Goal: Find specific page/section: Find specific page/section

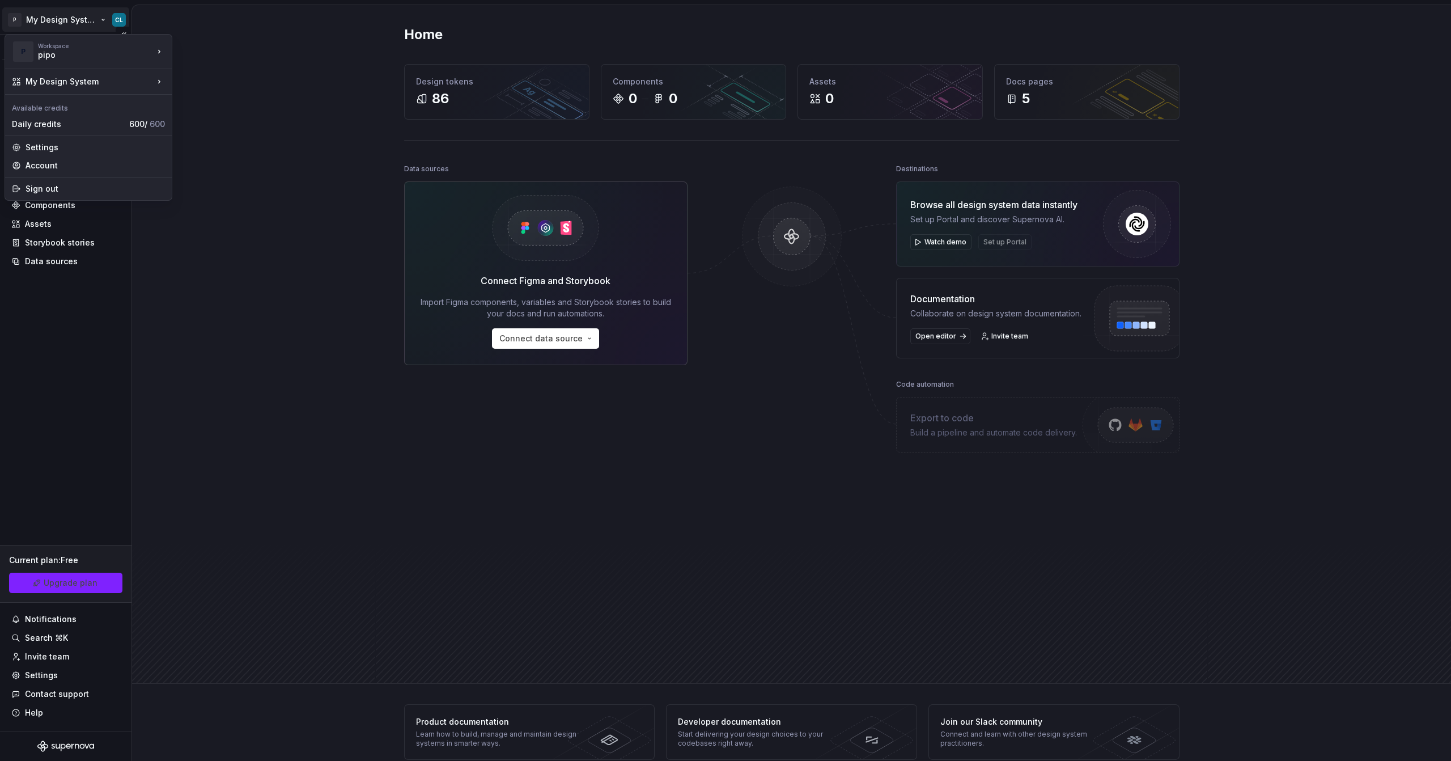
click at [69, 17] on html "P My Design System CL Version Current draft Home Documentation Analytics Code a…" at bounding box center [725, 380] width 1451 height 761
click at [214, 53] on div "Iberia DS" at bounding box center [227, 48] width 74 height 11
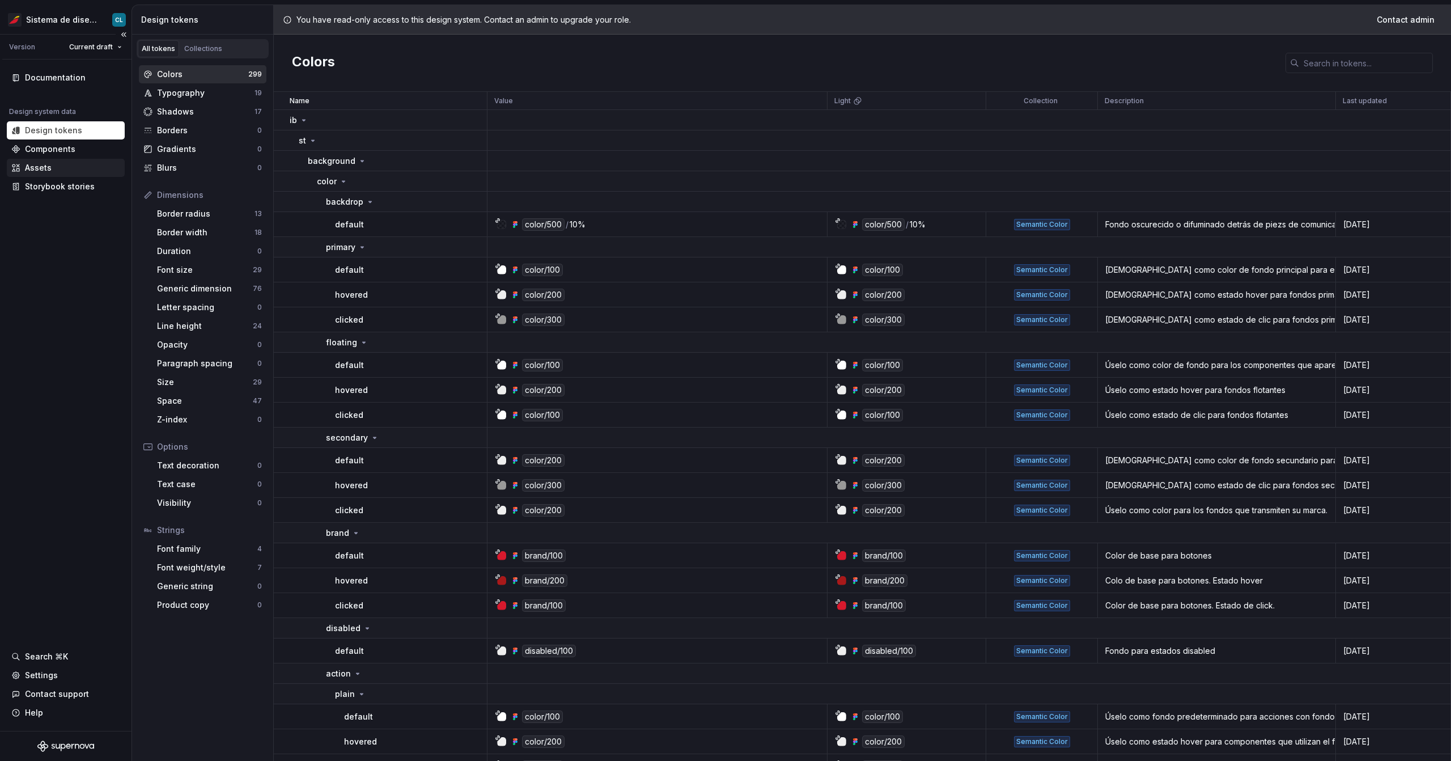
click at [41, 167] on div "Assets" at bounding box center [38, 167] width 27 height 11
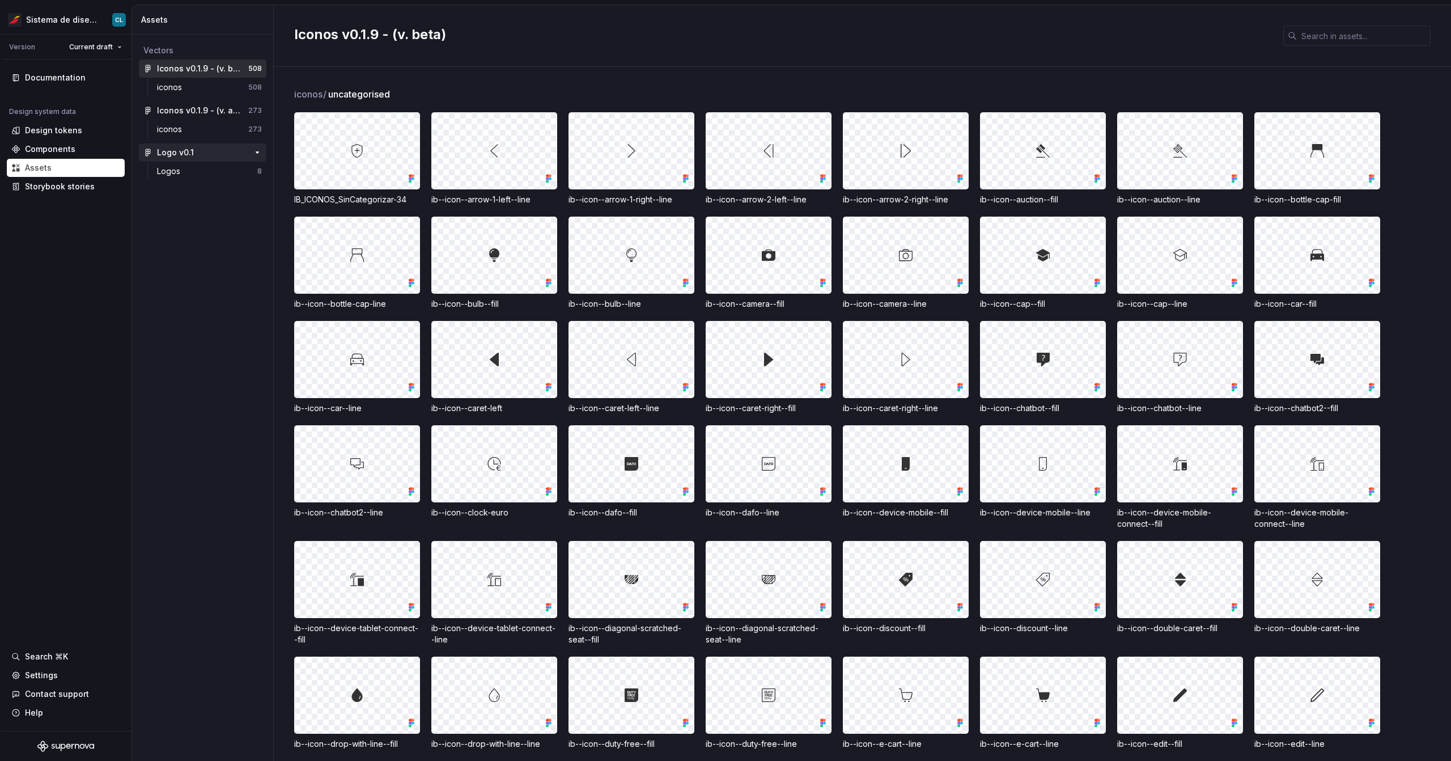
click at [176, 161] on div "Logo v0.1 8" at bounding box center [203, 152] width 128 height 18
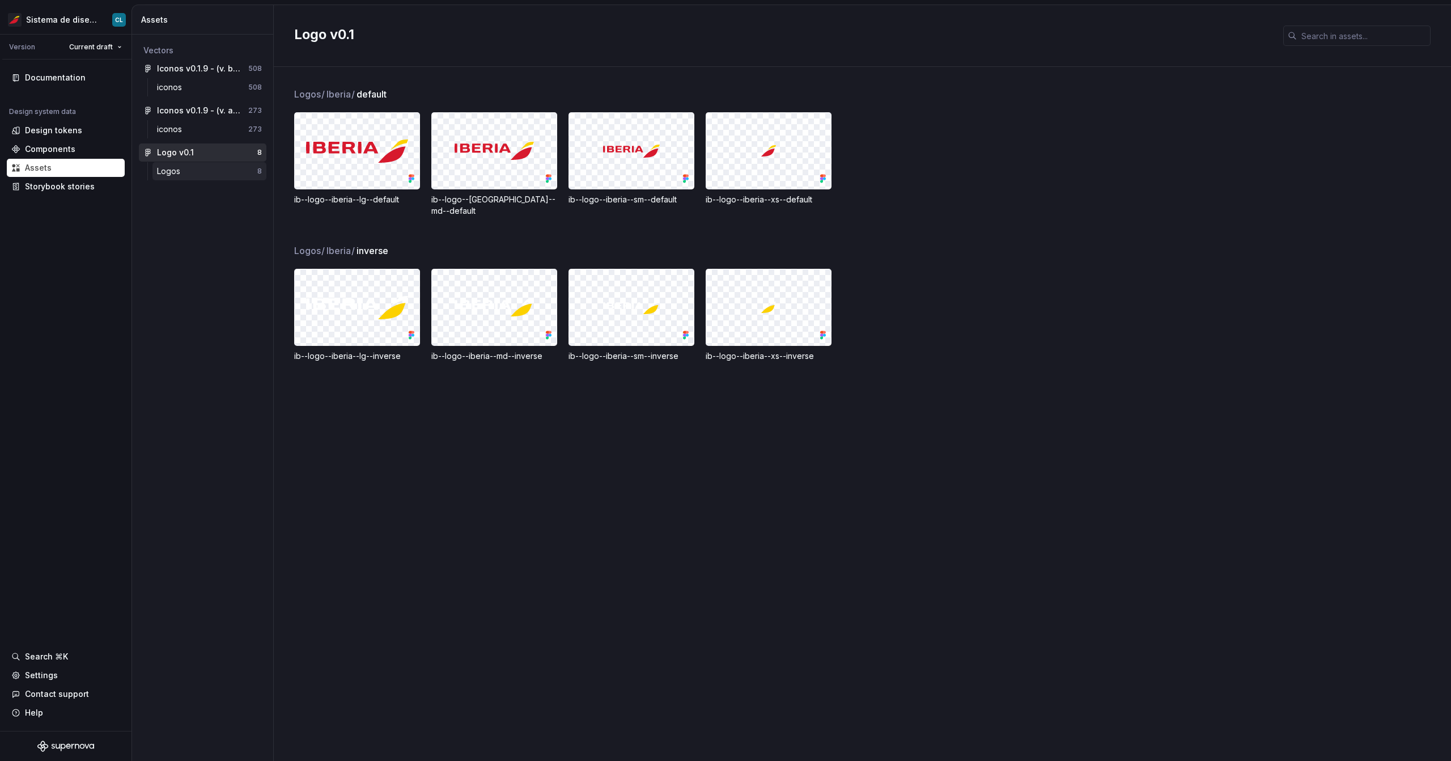
click at [176, 171] on div "Logos" at bounding box center [171, 171] width 28 height 11
click at [201, 134] on div "iconos" at bounding box center [202, 129] width 91 height 11
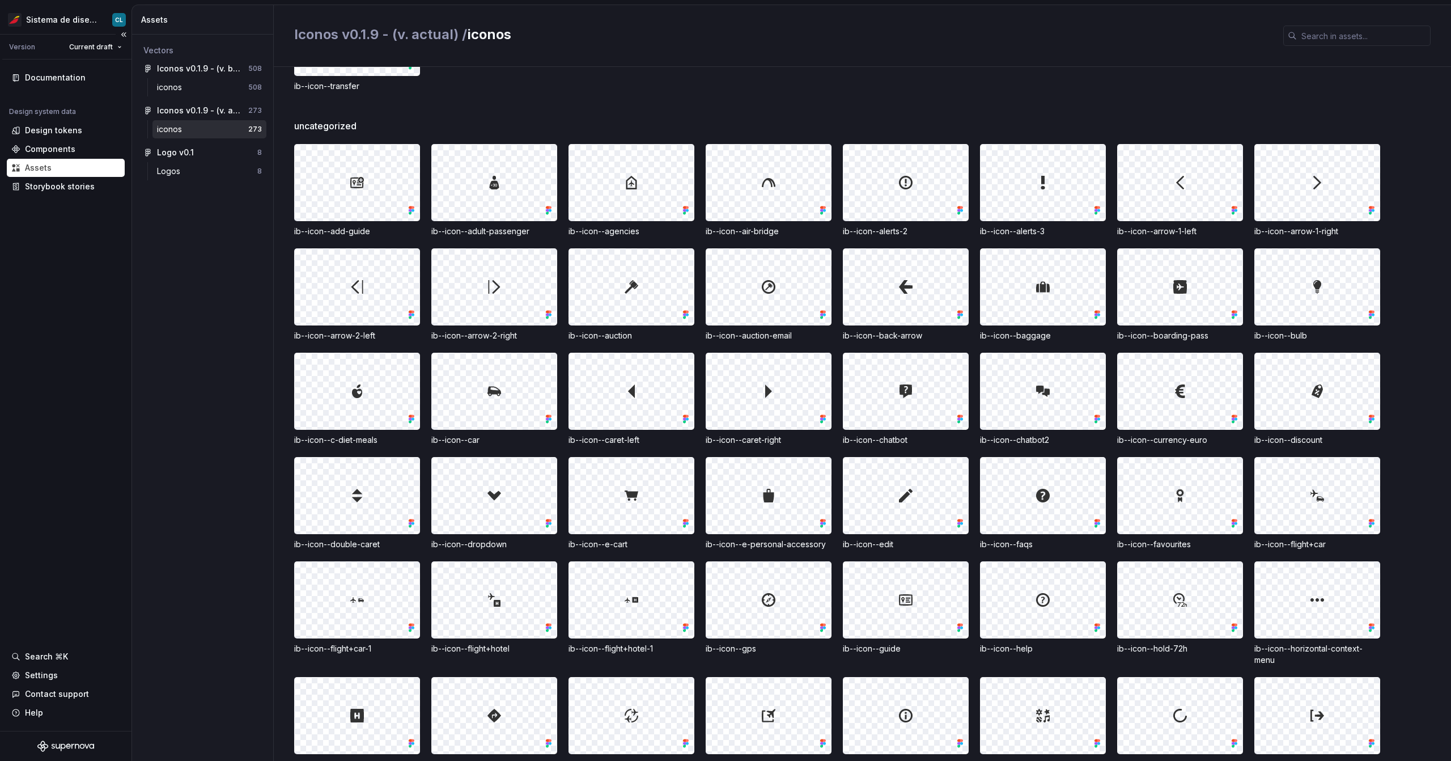
scroll to position [299, 0]
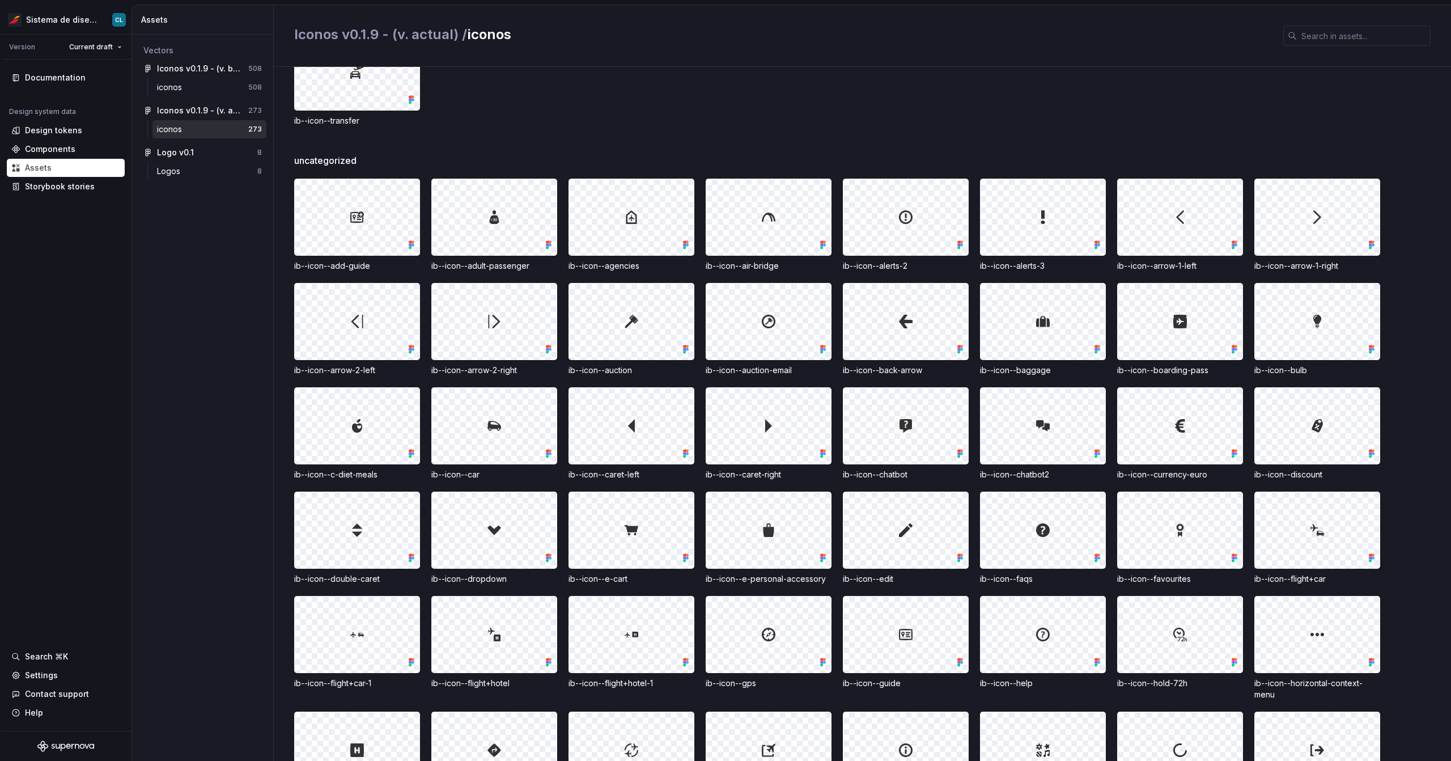
click at [337, 162] on span "uncategorized" at bounding box center [325, 161] width 62 height 14
click at [363, 159] on div "uncategorized" at bounding box center [872, 161] width 1157 height 14
drag, startPoint x: 363, startPoint y: 159, endPoint x: 294, endPoint y: 160, distance: 69.2
click at [294, 160] on div "uncategorized" at bounding box center [872, 161] width 1157 height 14
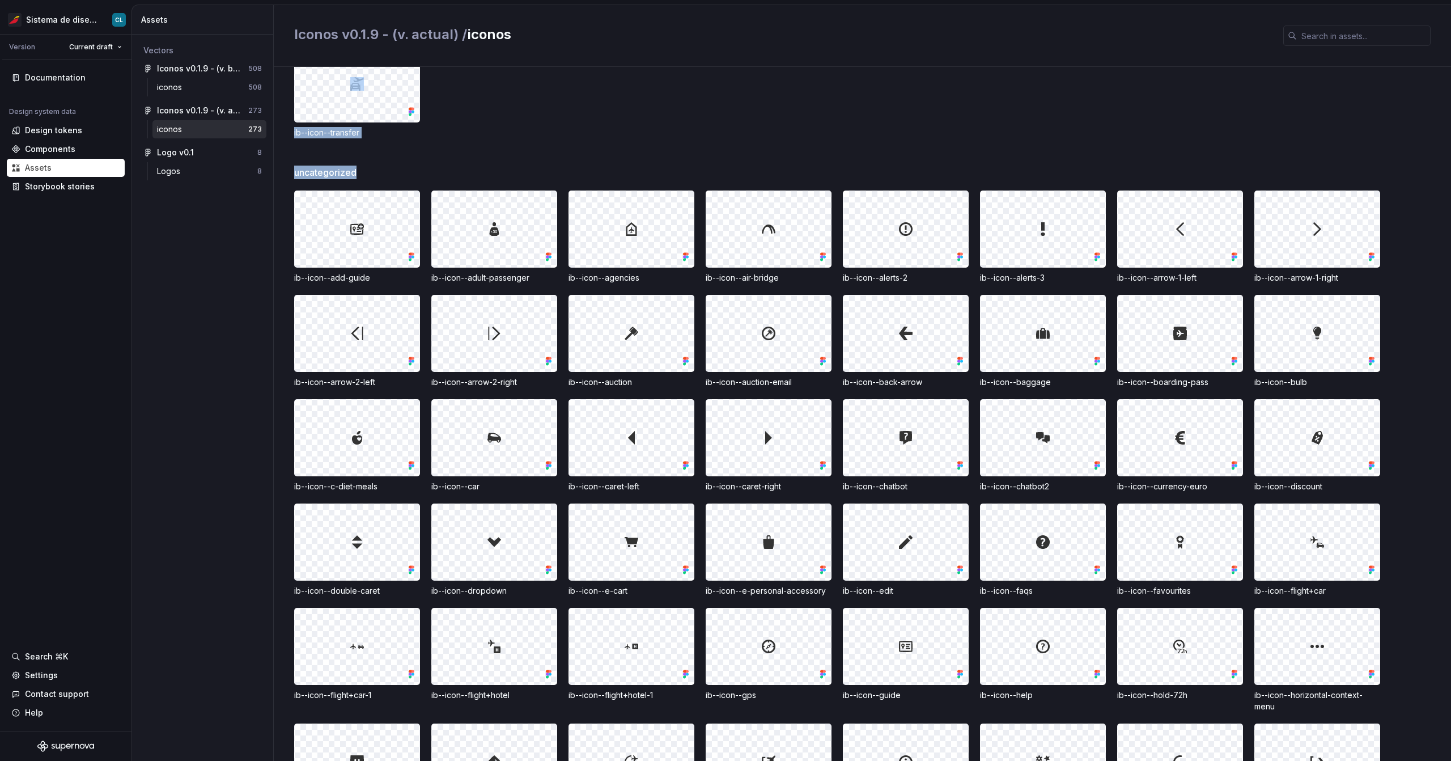
scroll to position [281, 0]
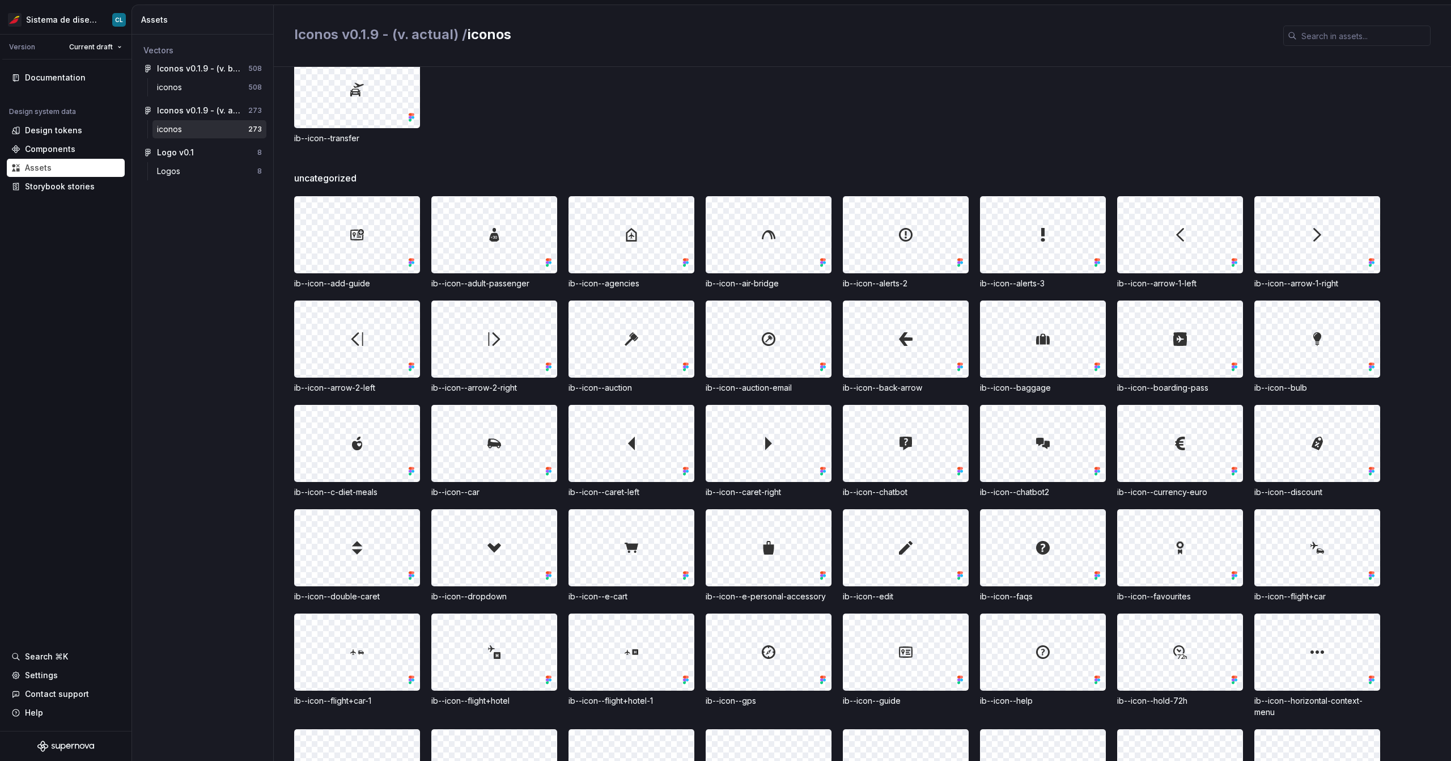
click at [370, 171] on div "uncategorized" at bounding box center [872, 178] width 1157 height 14
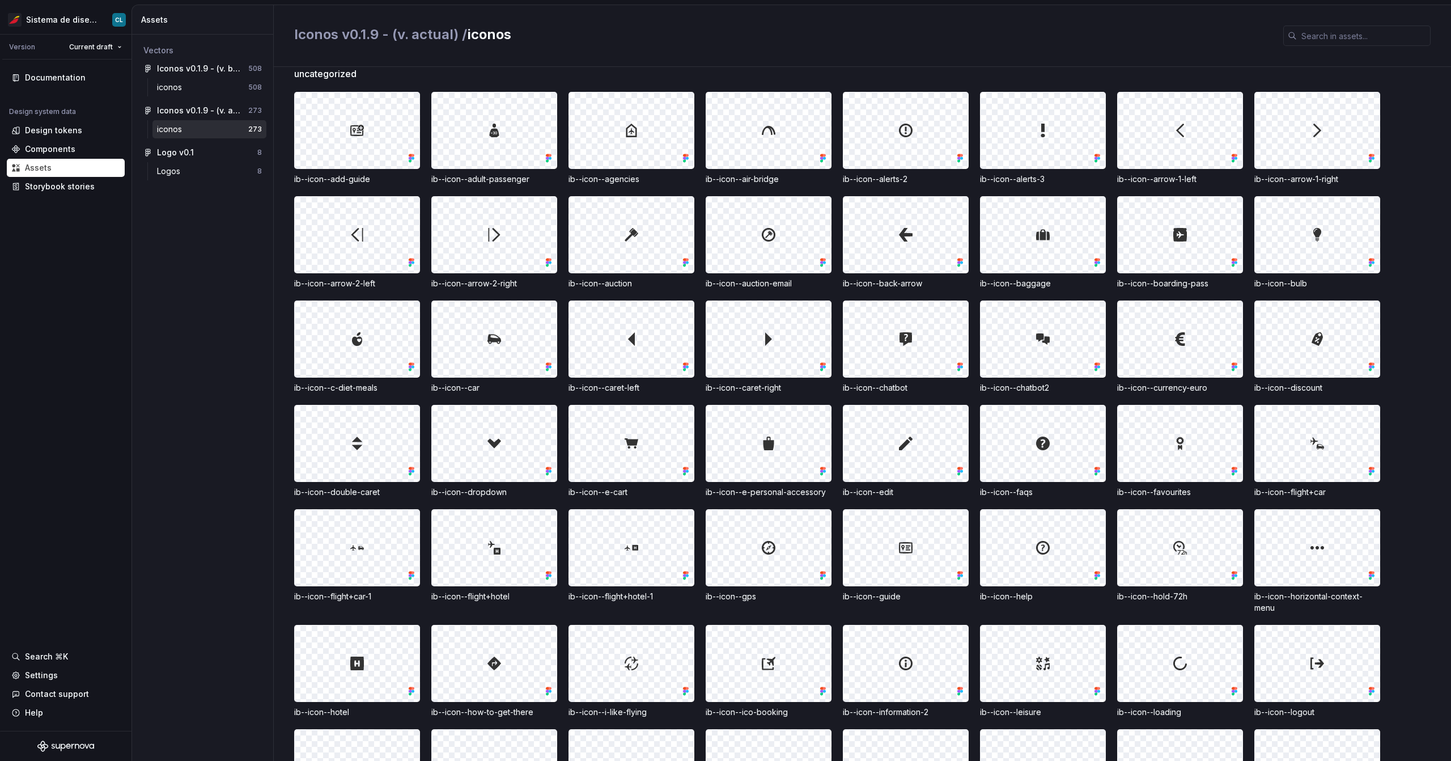
scroll to position [531, 0]
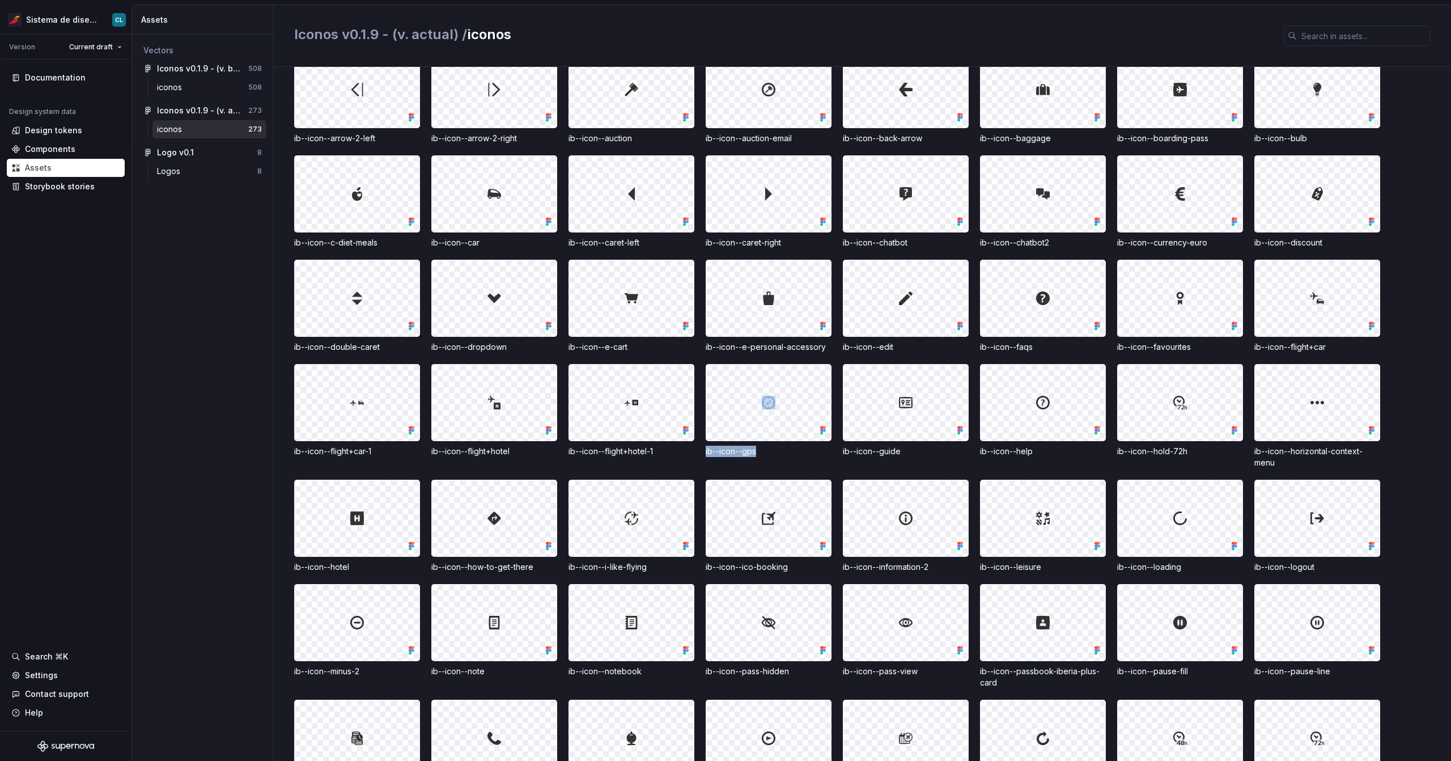
drag, startPoint x: 755, startPoint y: 452, endPoint x: 684, endPoint y: 449, distance: 70.9
click at [682, 450] on div "ib--icon--add-guide ib--icon--adult-passenger ib--icon--agencies ib--icon--air-…" at bounding box center [872, 474] width 1157 height 1054
click at [768, 451] on div "ib--icon--gps" at bounding box center [769, 450] width 126 height 11
drag, startPoint x: 381, startPoint y: 346, endPoint x: 389, endPoint y: 348, distance: 8.3
click at [391, 348] on div "ib--icon--double-caret" at bounding box center [357, 346] width 126 height 11
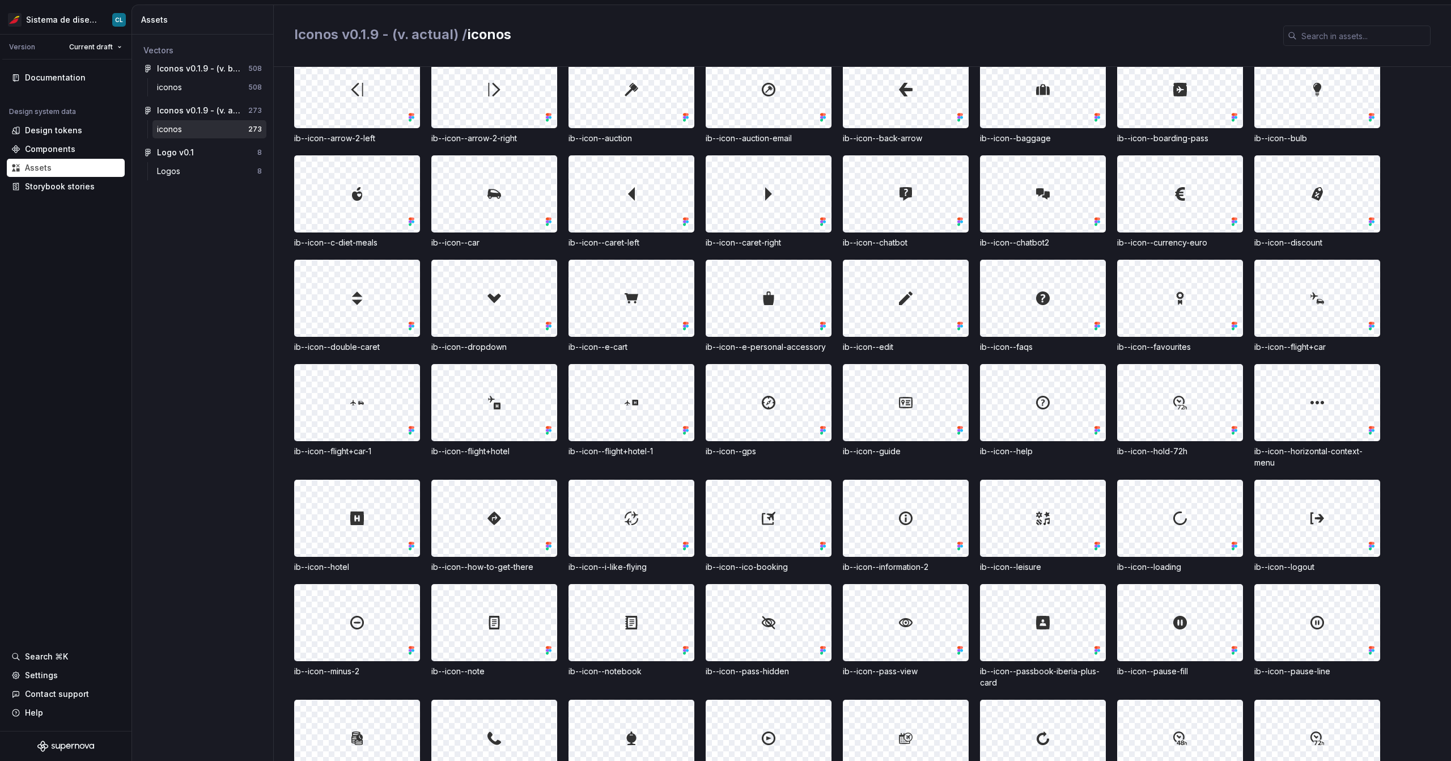
click at [384, 461] on div "ib--icon--flight+car-1" at bounding box center [357, 416] width 126 height 104
click at [515, 457] on div "ib--icon--flight+hotel" at bounding box center [494, 416] width 126 height 104
click at [670, 449] on div "ib--icon--flight+hotel-1" at bounding box center [631, 450] width 126 height 11
click at [761, 447] on div "ib--icon--gps" at bounding box center [769, 450] width 126 height 11
click at [924, 457] on div "ib--icon--guide" at bounding box center [906, 416] width 126 height 104
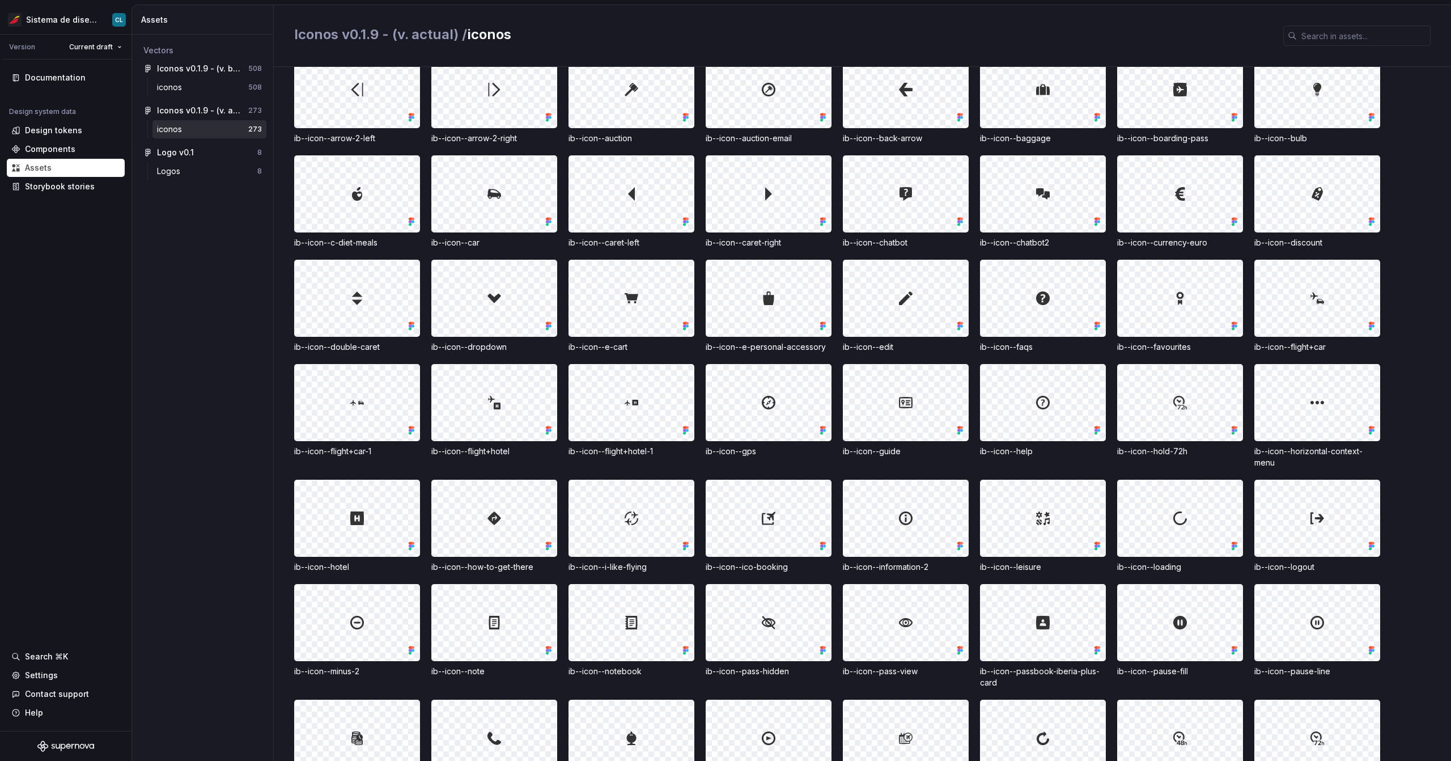
drag, startPoint x: 1049, startPoint y: 452, endPoint x: 1063, endPoint y: 453, distance: 14.2
click at [1051, 453] on div "ib--icon--help" at bounding box center [1043, 450] width 126 height 11
click at [1210, 453] on div "ib--icon--hold-72h" at bounding box center [1180, 450] width 126 height 11
drag, startPoint x: 934, startPoint y: 565, endPoint x: 924, endPoint y: 568, distance: 10.8
click at [924, 568] on div "ib--icon--information-2" at bounding box center [906, 566] width 126 height 11
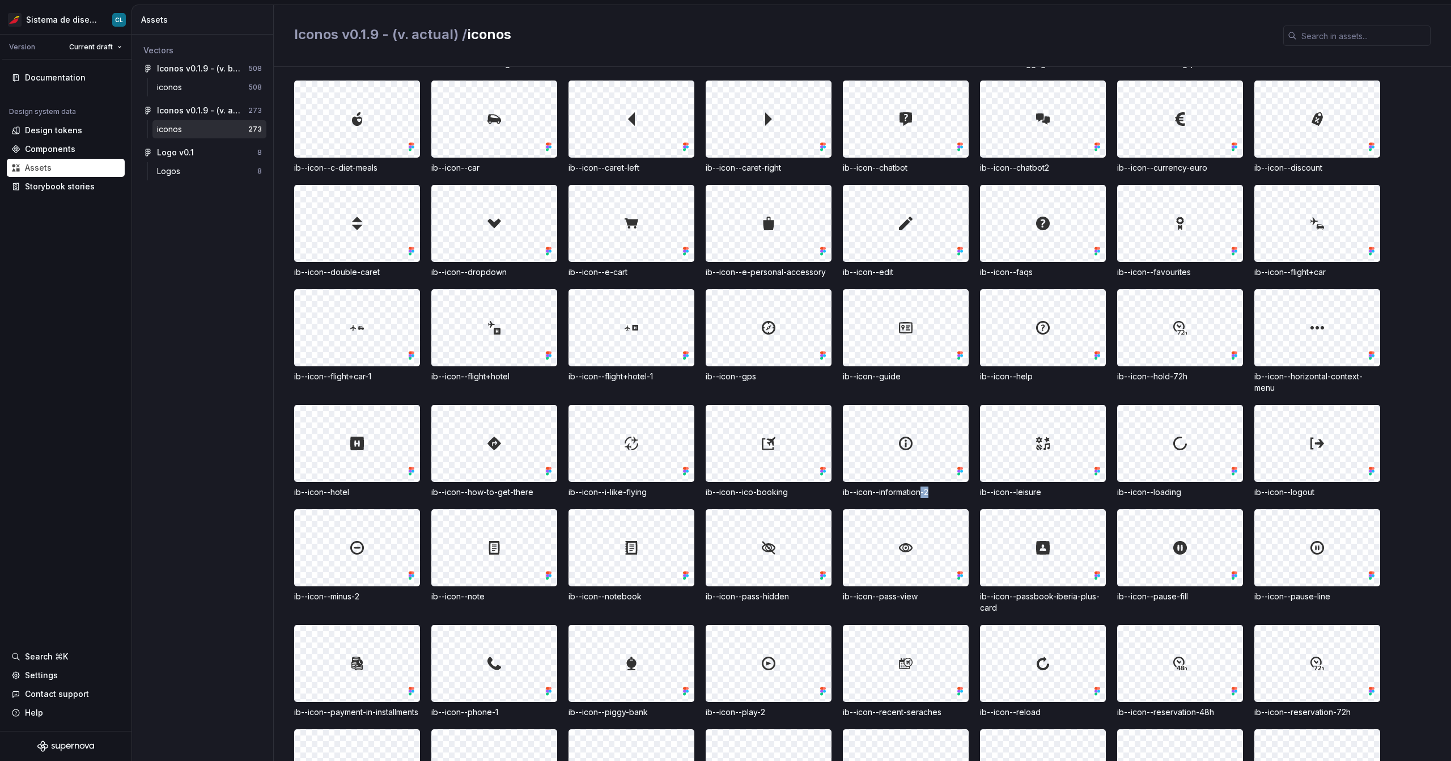
scroll to position [703, 0]
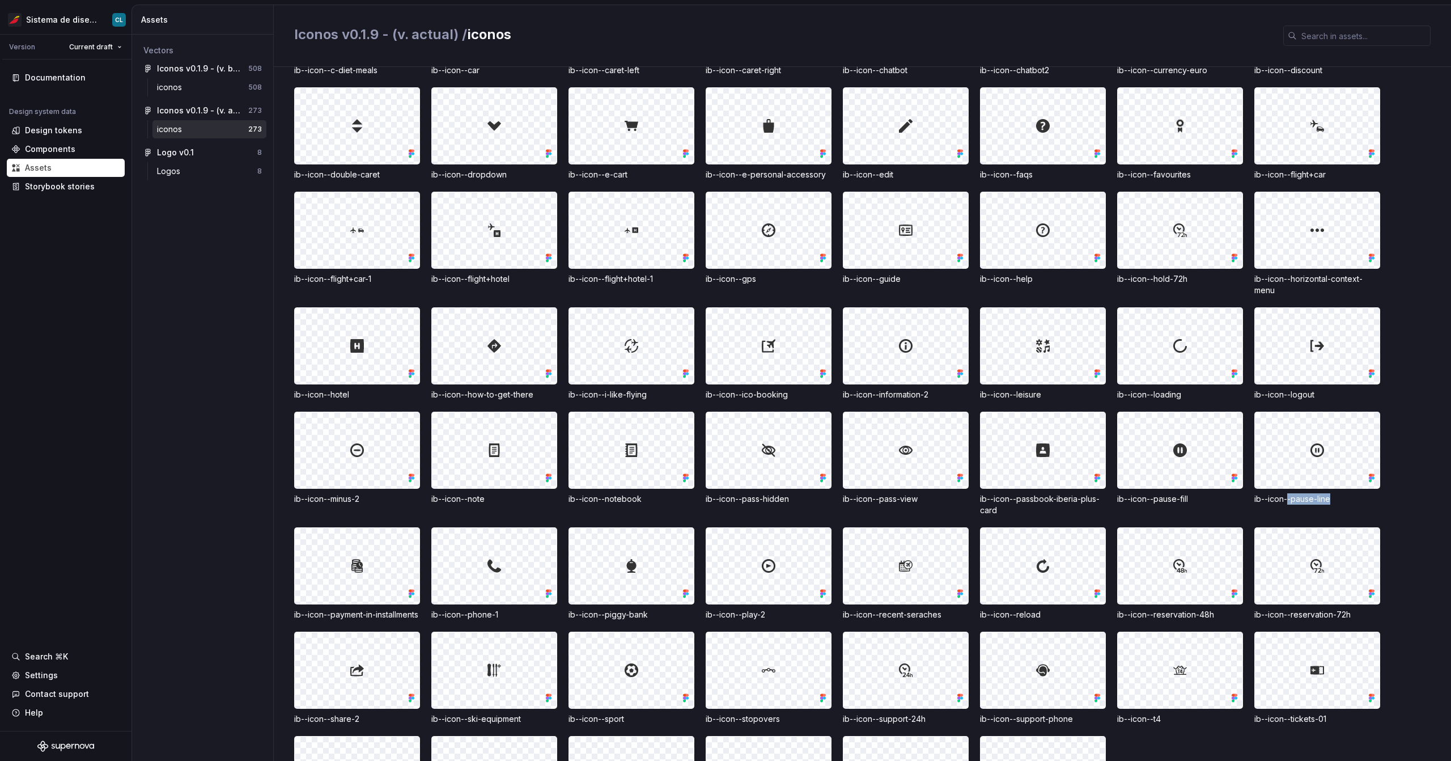
drag, startPoint x: 1334, startPoint y: 499, endPoint x: 1287, endPoint y: 503, distance: 46.6
click at [1287, 503] on div "ib--icon--pause-line" at bounding box center [1317, 498] width 126 height 11
click at [1390, 508] on div "ib--icon--add-guide ib--icon--adult-passenger ib--icon--agencies ib--icon--air-…" at bounding box center [872, 301] width 1157 height 1054
click at [1316, 501] on div "ib--icon--pause-line" at bounding box center [1317, 498] width 126 height 11
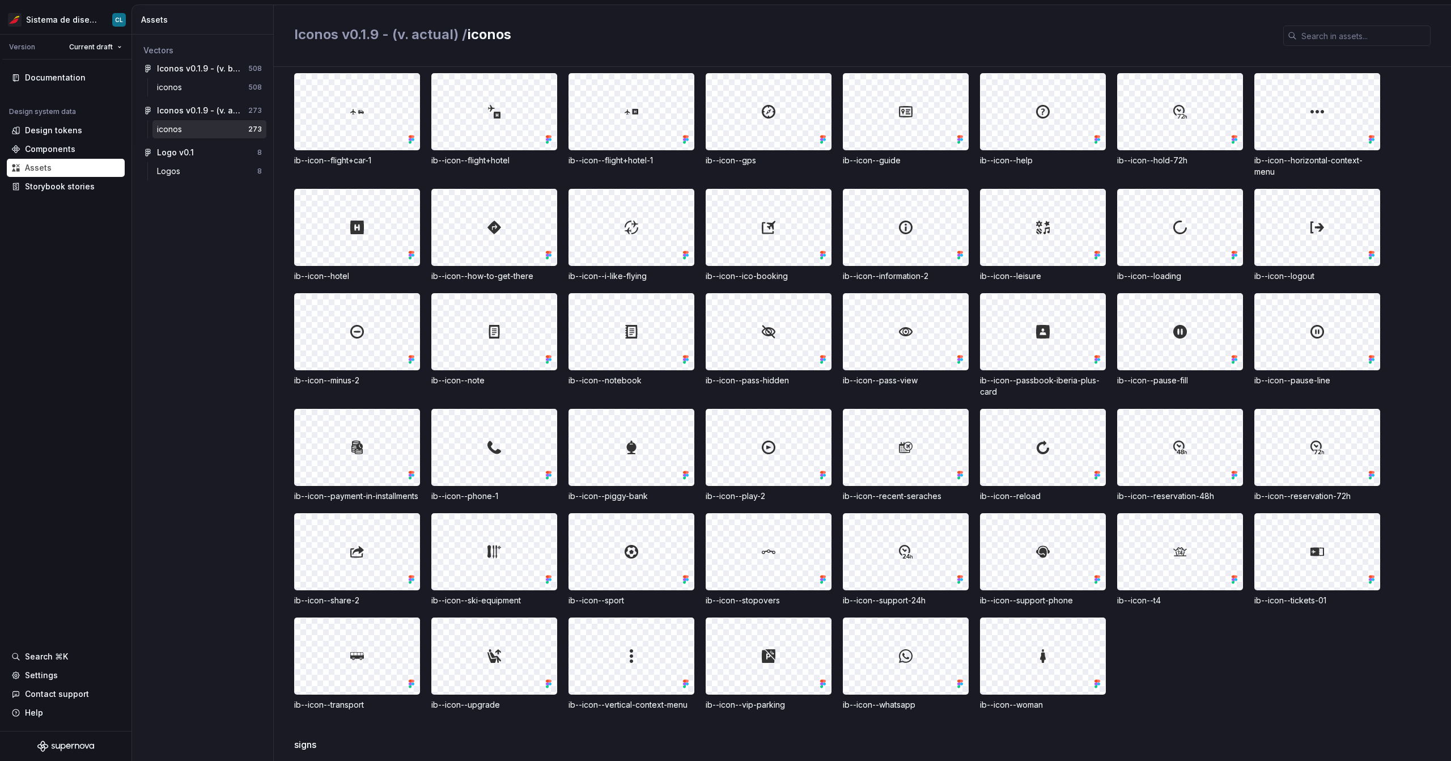
click at [367, 502] on div "ib--icon--payment-in-installments" at bounding box center [357, 495] width 126 height 11
click at [363, 502] on div "ib--icon--payment-in-installments" at bounding box center [357, 495] width 126 height 11
click at [345, 502] on div "ib--icon--payment-in-installments" at bounding box center [357, 495] width 126 height 11
drag, startPoint x: 356, startPoint y: 455, endPoint x: 350, endPoint y: 446, distance: 10.7
click at [350, 446] on div at bounding box center [357, 447] width 125 height 76
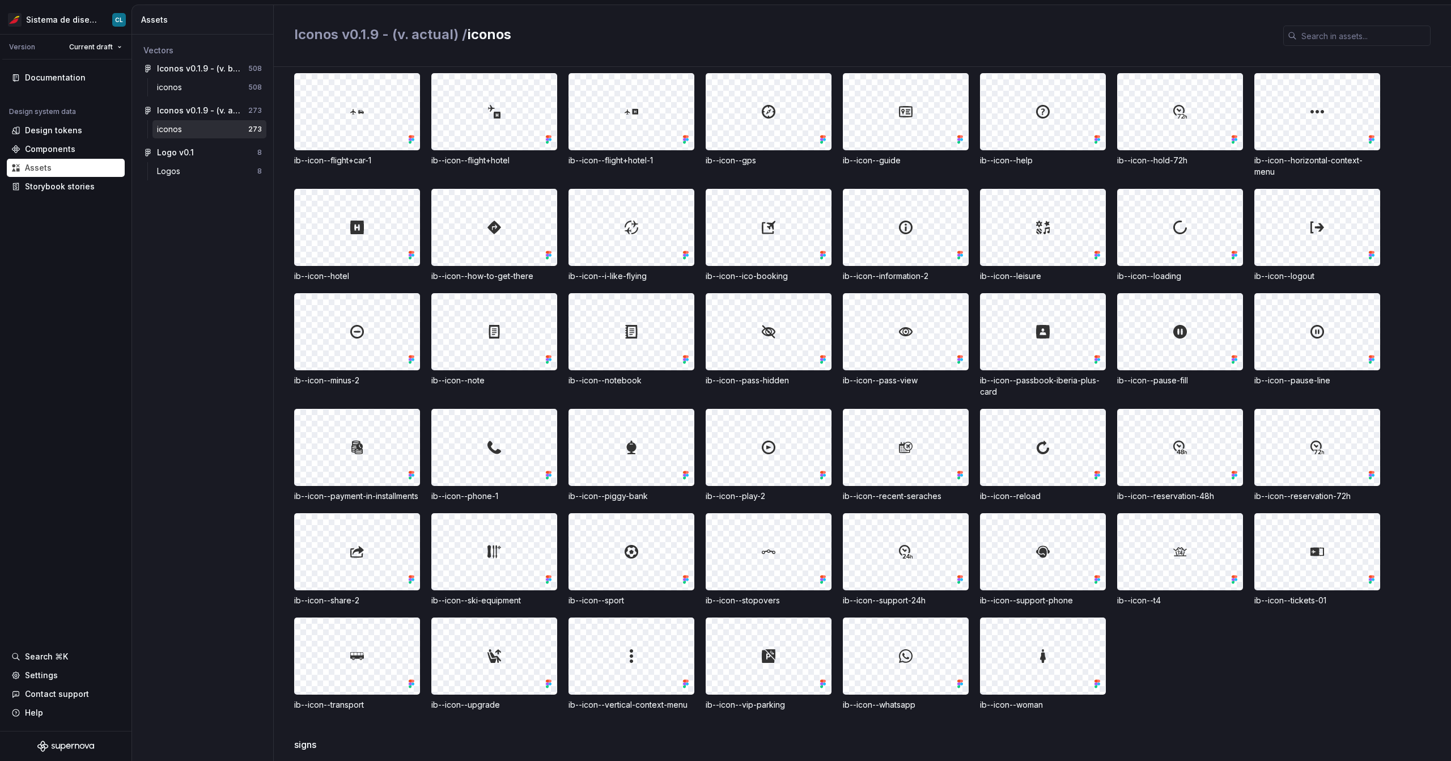
click at [371, 502] on div "ib--icon--payment-in-installments" at bounding box center [357, 495] width 126 height 11
drag, startPoint x: 356, startPoint y: 455, endPoint x: 365, endPoint y: 443, distance: 15.0
click at [365, 443] on div at bounding box center [357, 447] width 125 height 76
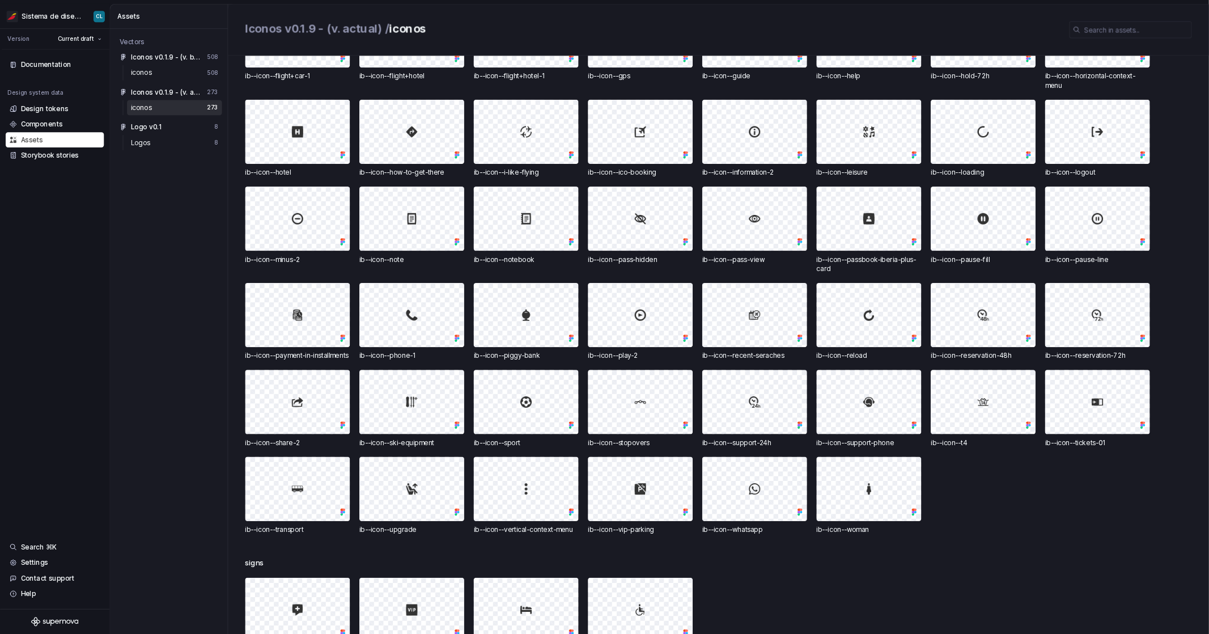
scroll to position [900, 0]
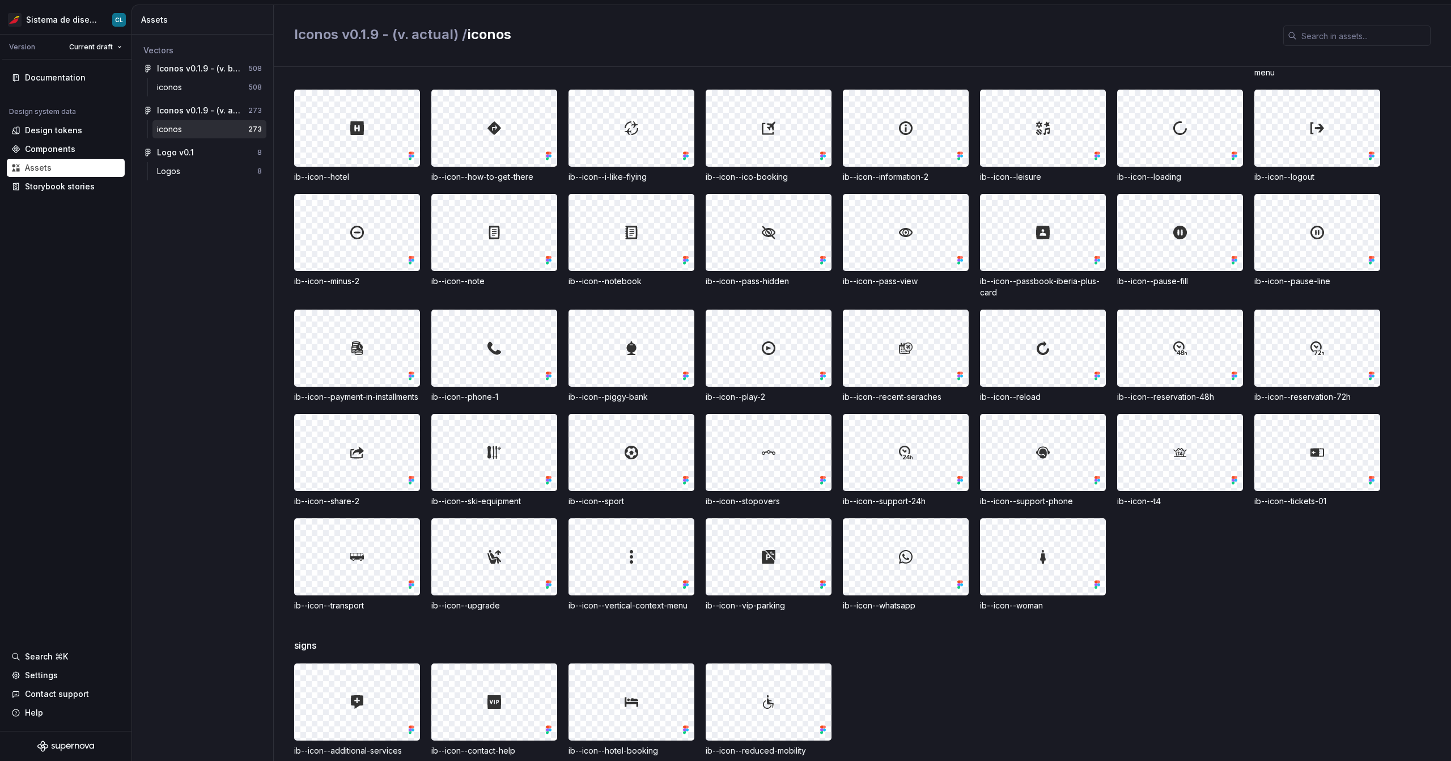
click at [229, 435] on div "Vectors Iconos v0.1.9 - (v. beta) 508 iconos 508 Iconos v0.1.9 - (v. actual) 27…" at bounding box center [202, 398] width 141 height 726
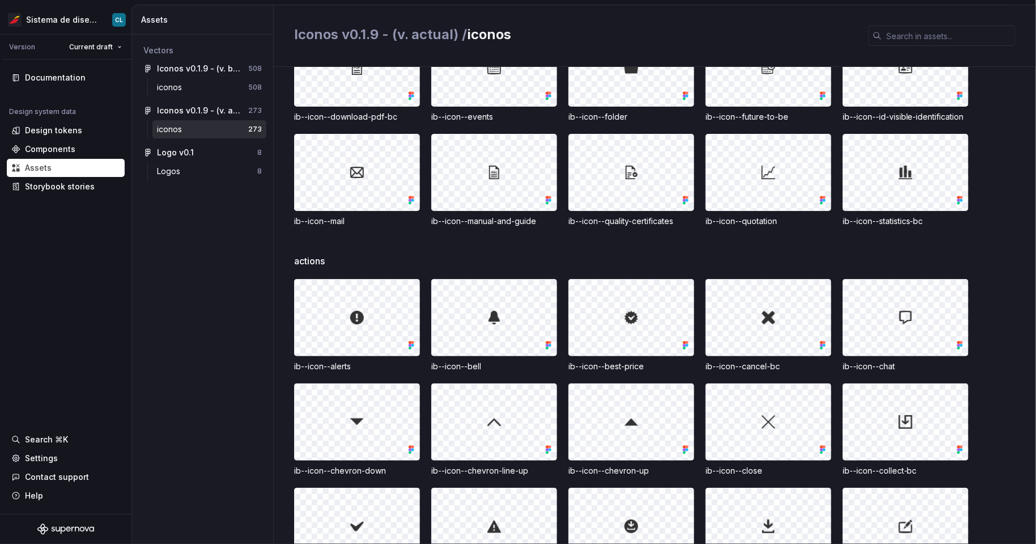
scroll to position [2387, 0]
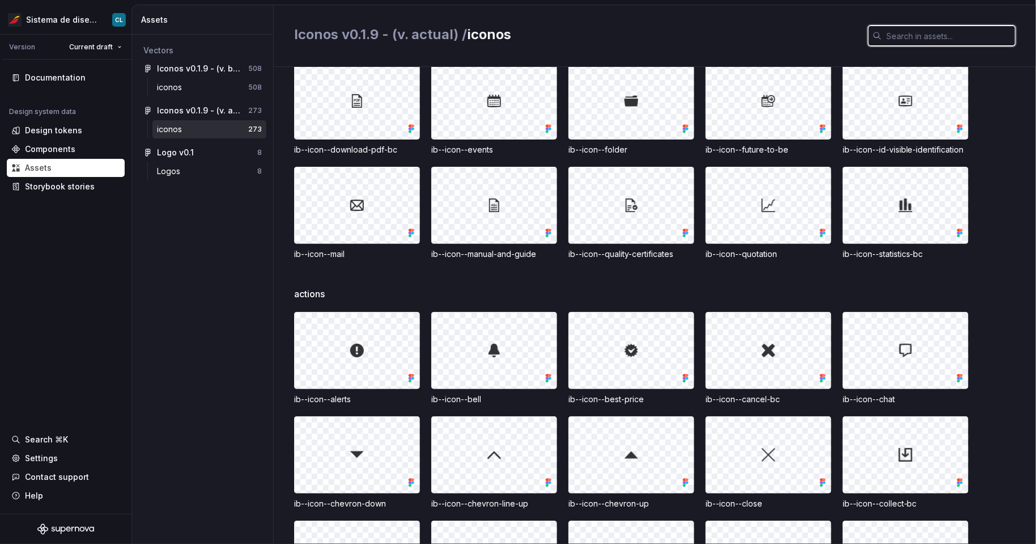
click at [944, 39] on input "text" at bounding box center [949, 36] width 134 height 20
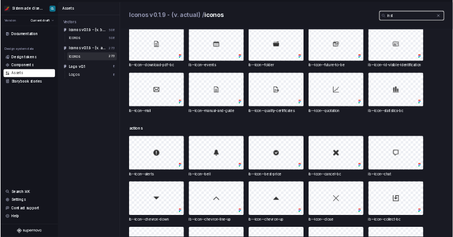
scroll to position [0, 0]
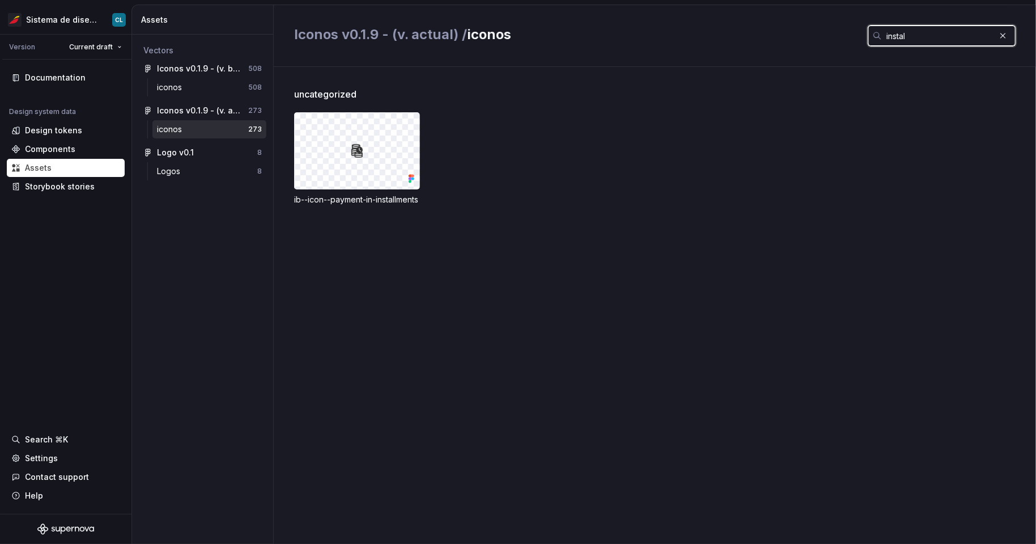
type input "instal"
click at [367, 150] on div at bounding box center [357, 151] width 125 height 76
click at [354, 155] on img at bounding box center [357, 151] width 14 height 14
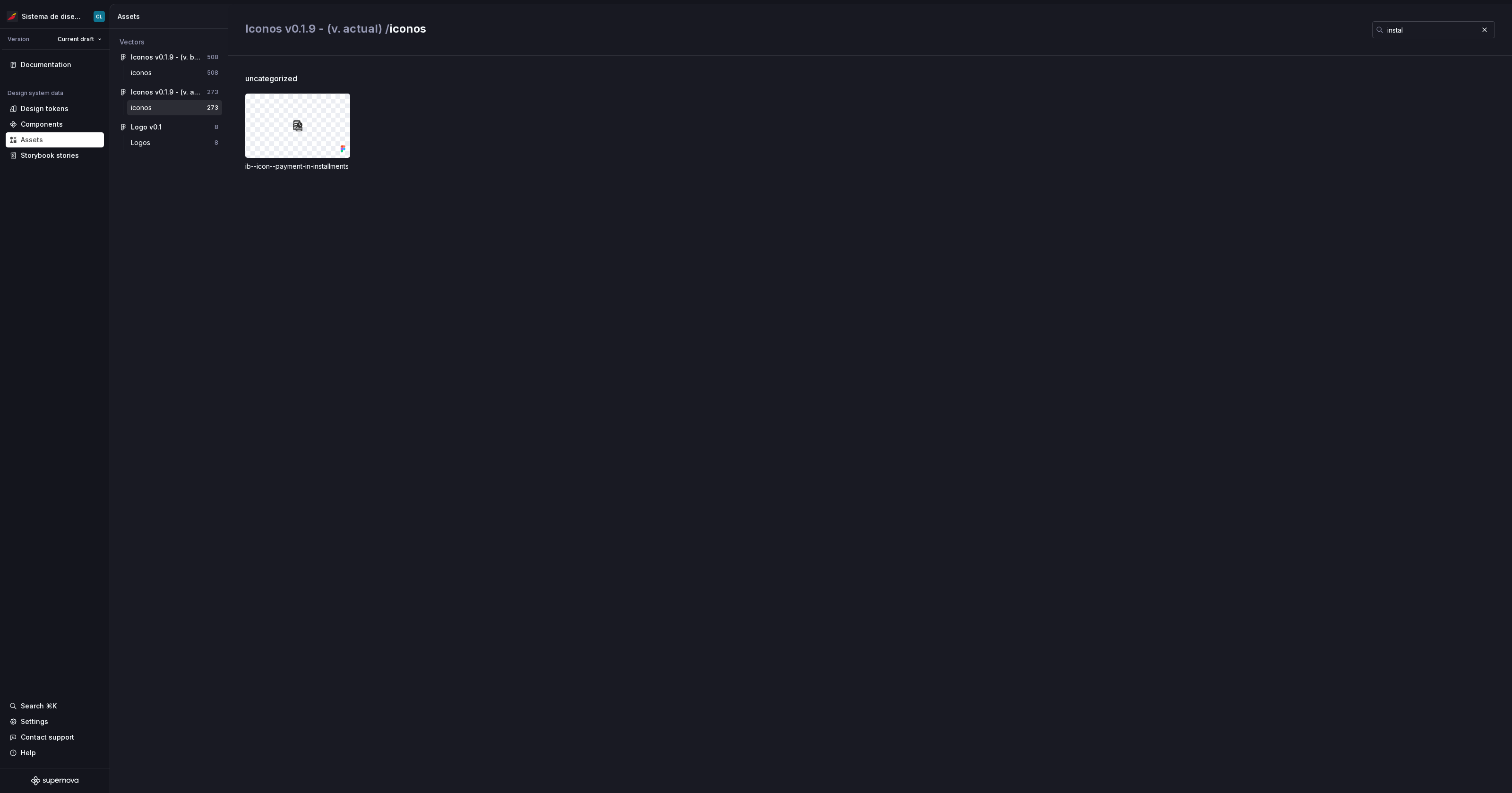
click at [1209, 30] on div at bounding box center [1486, 30] width 17 height 17
click at [1209, 30] on button "button" at bounding box center [1484, 30] width 13 height 13
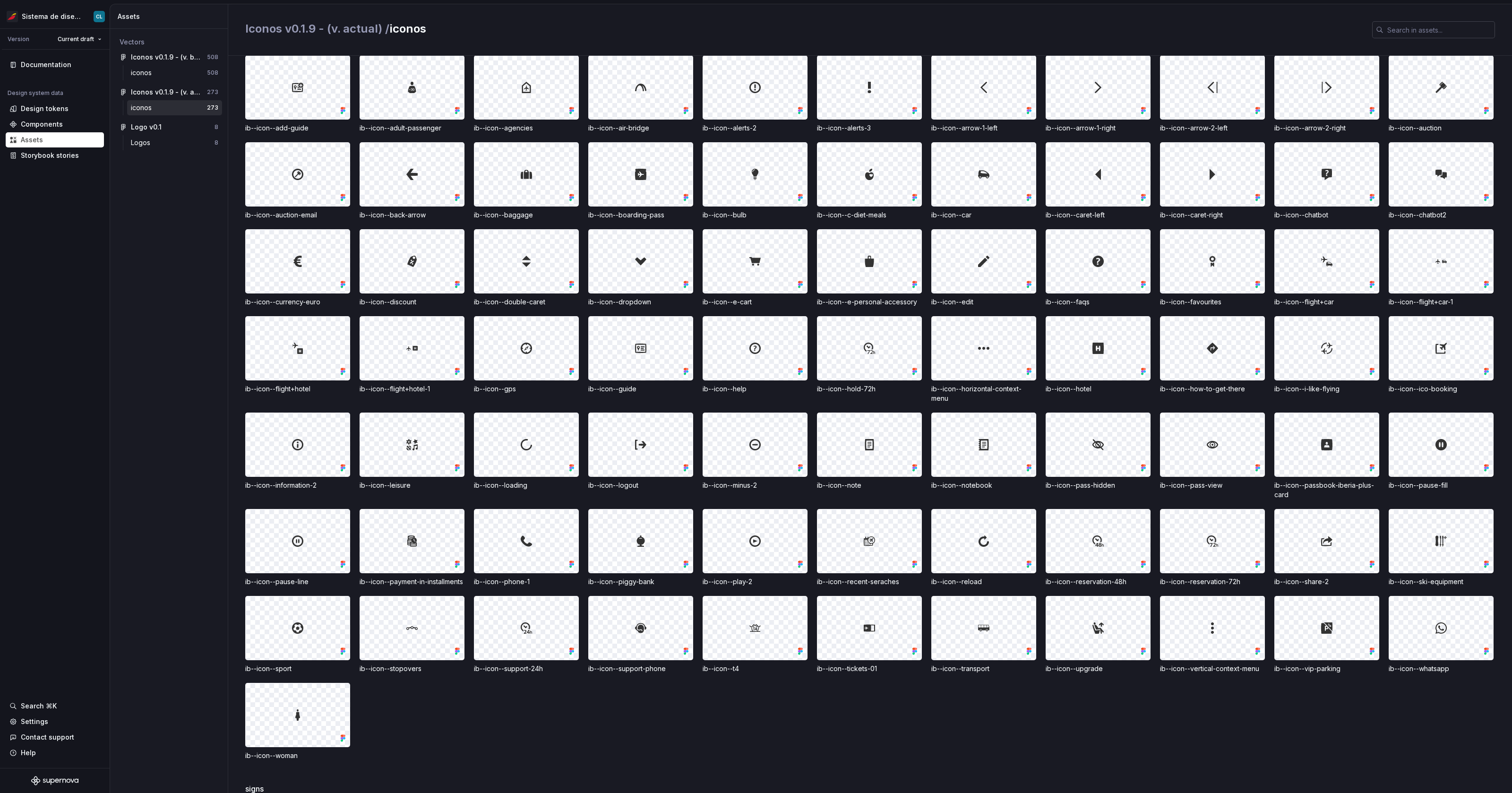
scroll to position [174, 0]
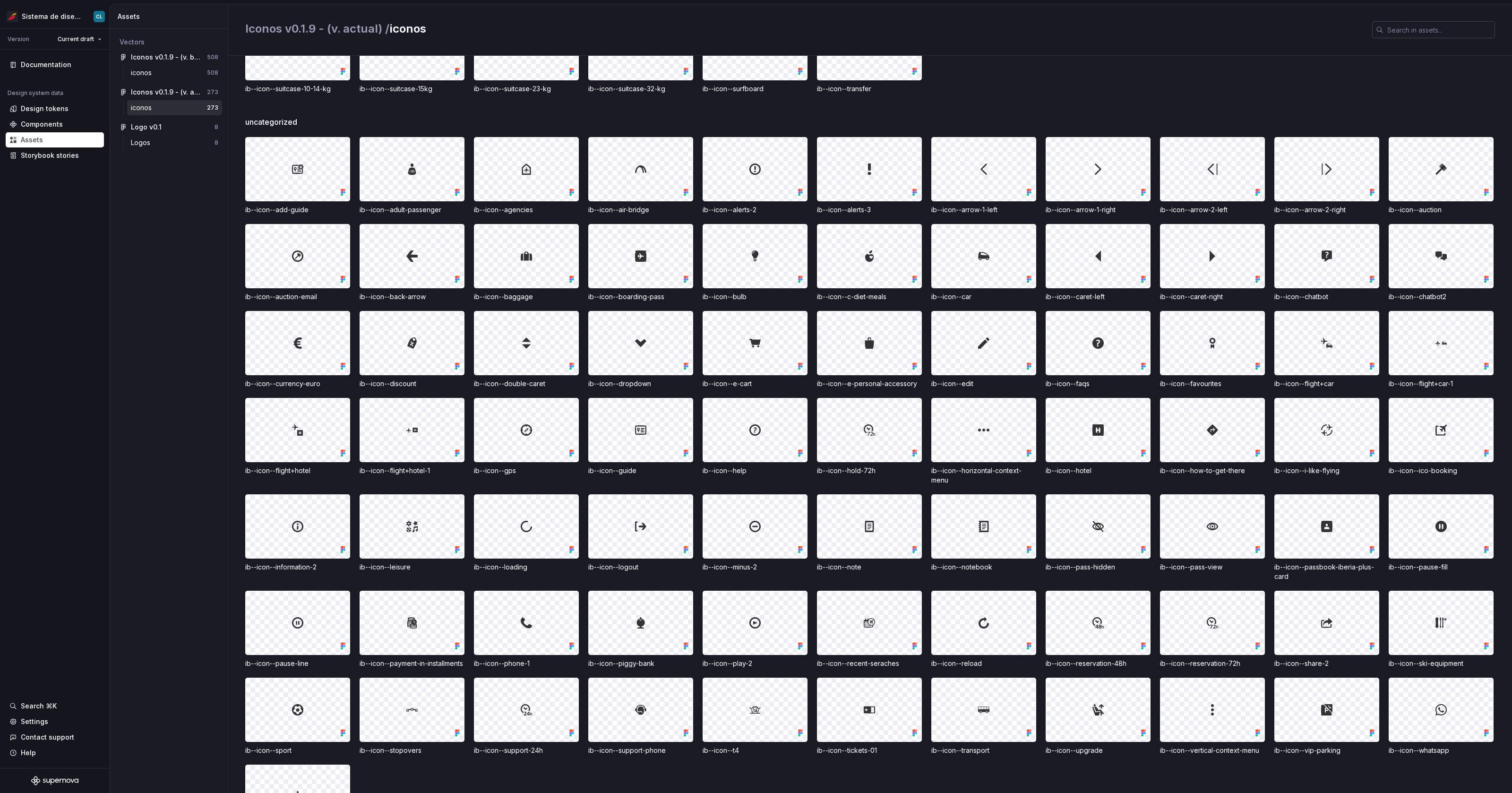
click at [1209, 24] on input "text" at bounding box center [1439, 30] width 112 height 17
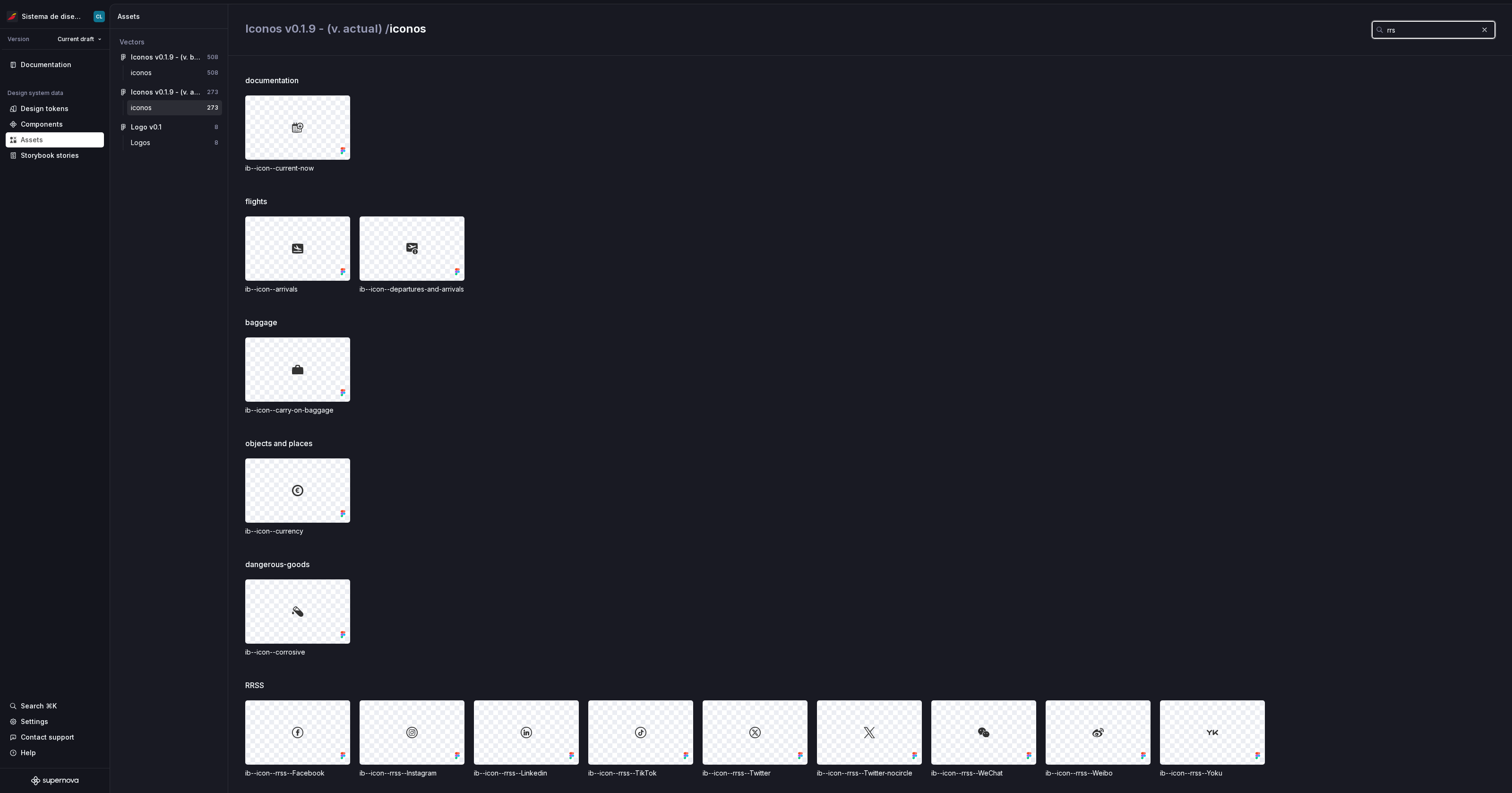
scroll to position [0, 0]
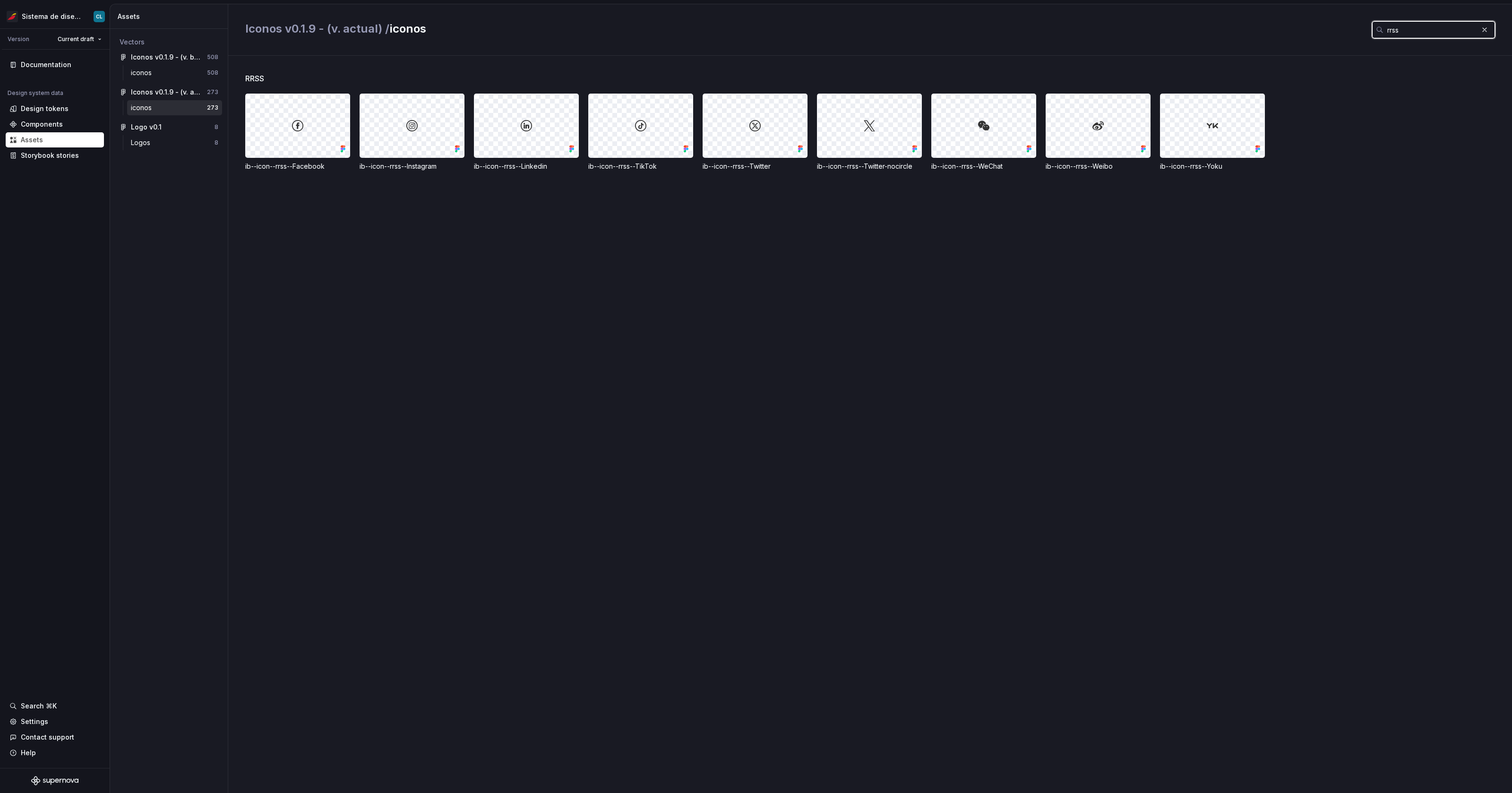
type input "rrss"
drag, startPoint x: 699, startPoint y: 168, endPoint x: 778, endPoint y: 163, distance: 79.2
click at [779, 163] on div "ib--icon--rrss--Facebook ib--icon--rrss--Instagram ib--icon--rrss--Linkedin ib-…" at bounding box center [879, 132] width 1267 height 78
drag, startPoint x: 816, startPoint y: 168, endPoint x: 919, endPoint y: 169, distance: 103.0
click at [919, 169] on div "ib--icon--rrss--Facebook ib--icon--rrss--Instagram ib--icon--rrss--Linkedin ib-…" at bounding box center [879, 132] width 1267 height 78
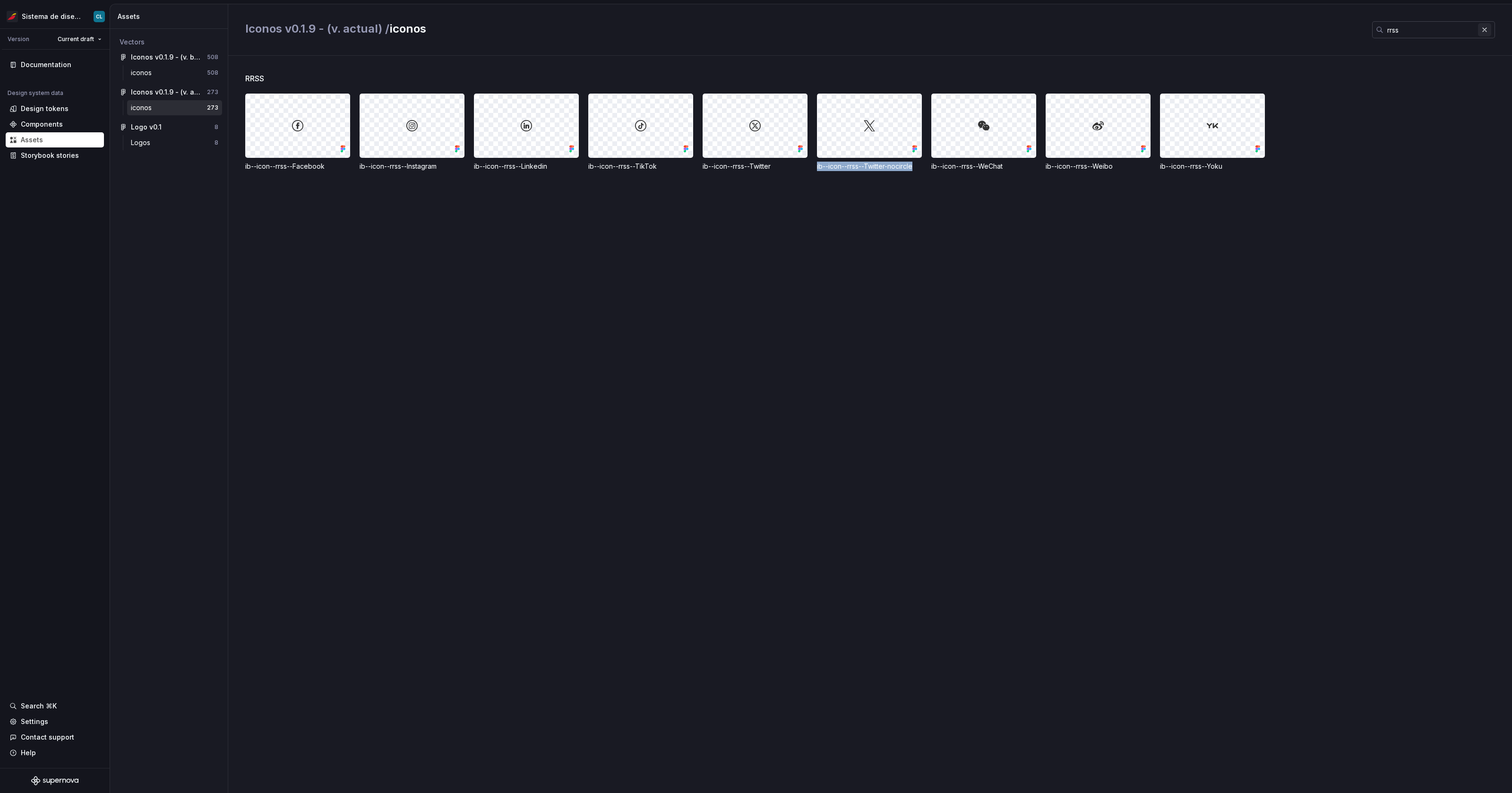
click at [1209, 30] on button "button" at bounding box center [1484, 30] width 13 height 13
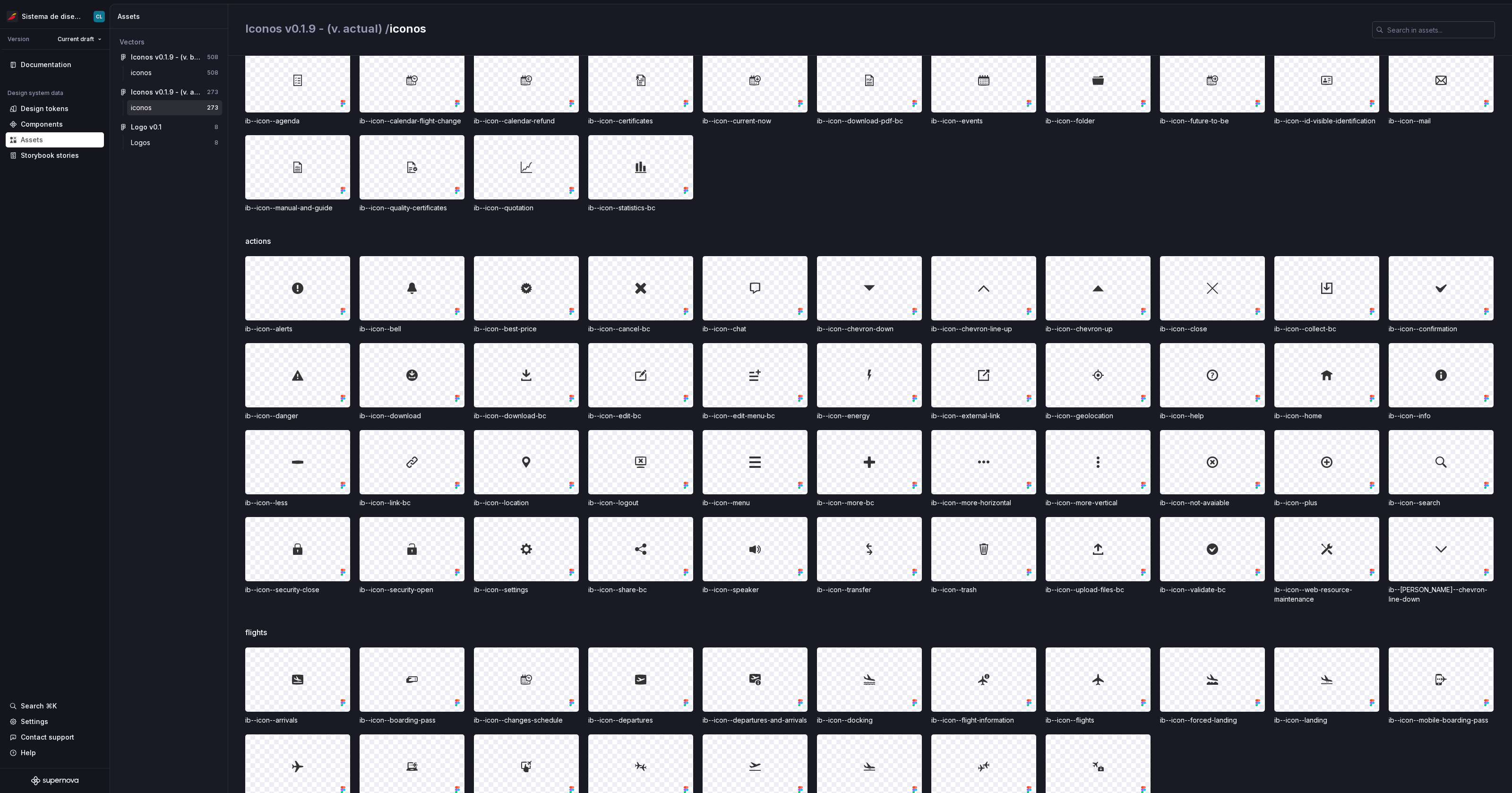
scroll to position [1326, 0]
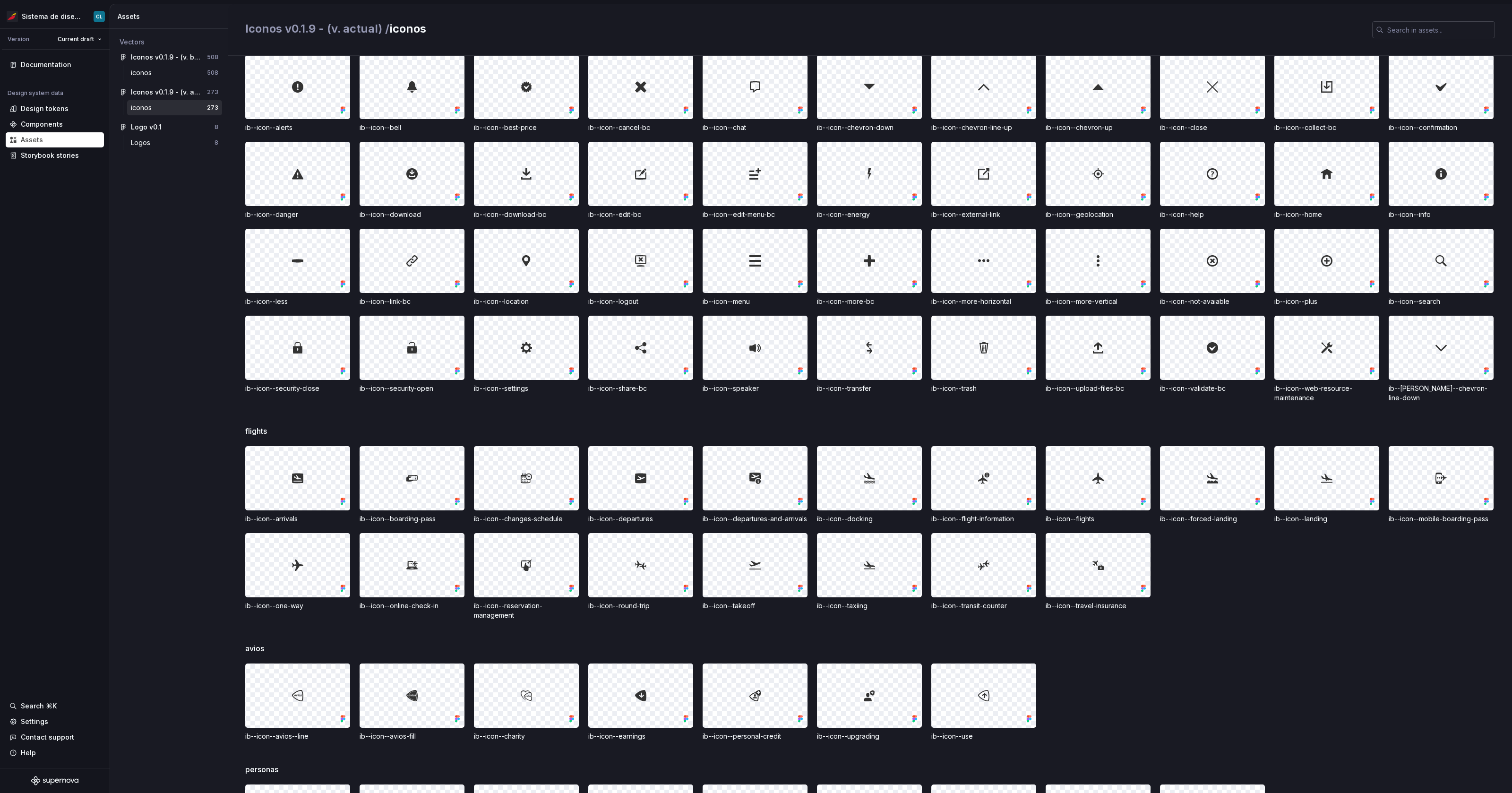
click at [1209, 620] on div "ib--icon--arrivals ib--icon--boarding-pass ib--icon--changes-schedule ib--icon-…" at bounding box center [879, 533] width 1267 height 174
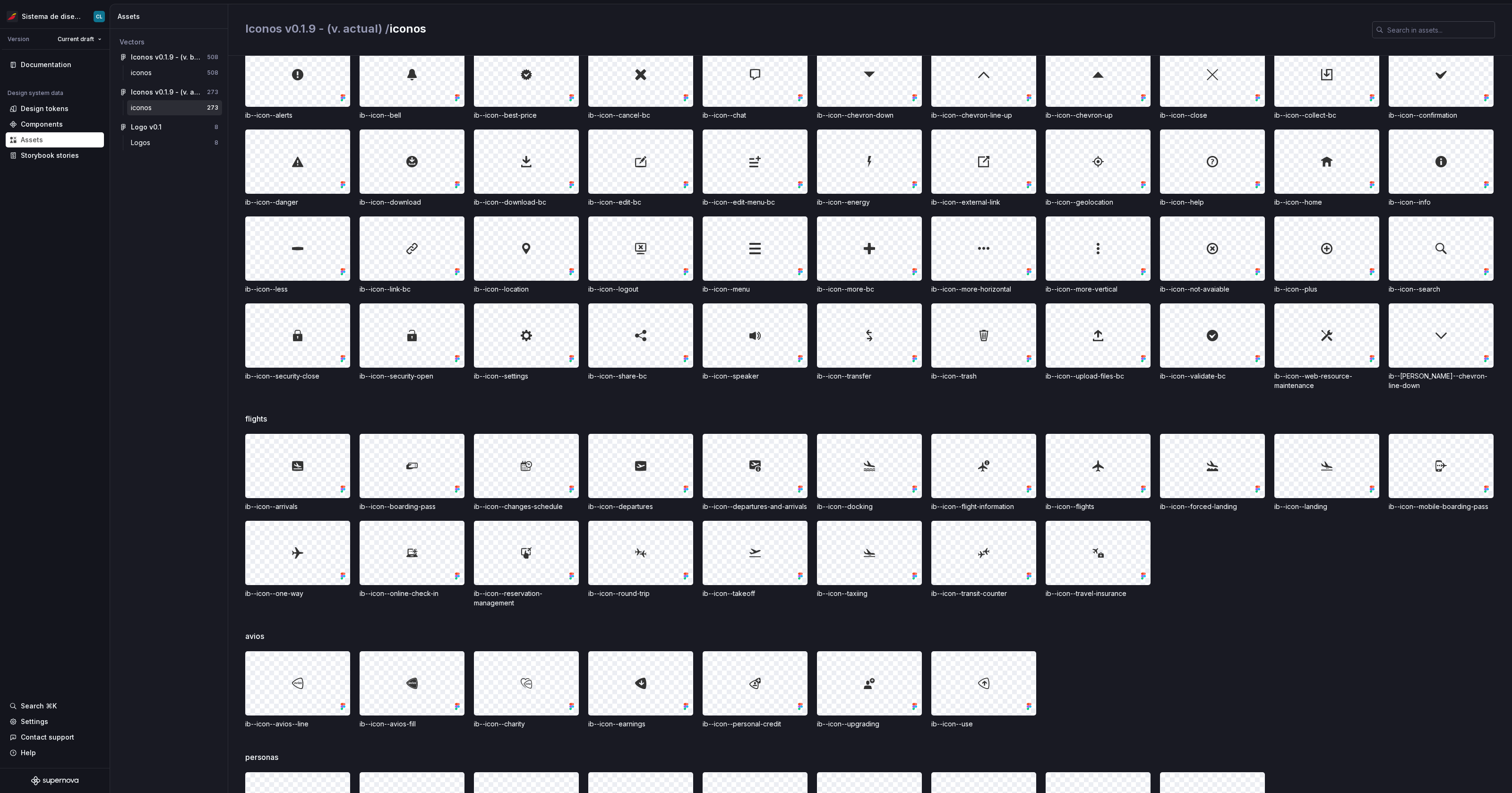
click at [326, 491] on div at bounding box center [298, 466] width 104 height 63
click at [1209, 474] on div at bounding box center [1326, 466] width 104 height 63
click at [1209, 539] on div "ib--icon--arrivals ib--icon--boarding-pass ib--icon--changes-schedule ib--icon-…" at bounding box center [879, 520] width 1267 height 174
click at [1209, 511] on div "ib--icon--landing" at bounding box center [1327, 472] width 105 height 78
click at [1209, 472] on div at bounding box center [1212, 466] width 104 height 63
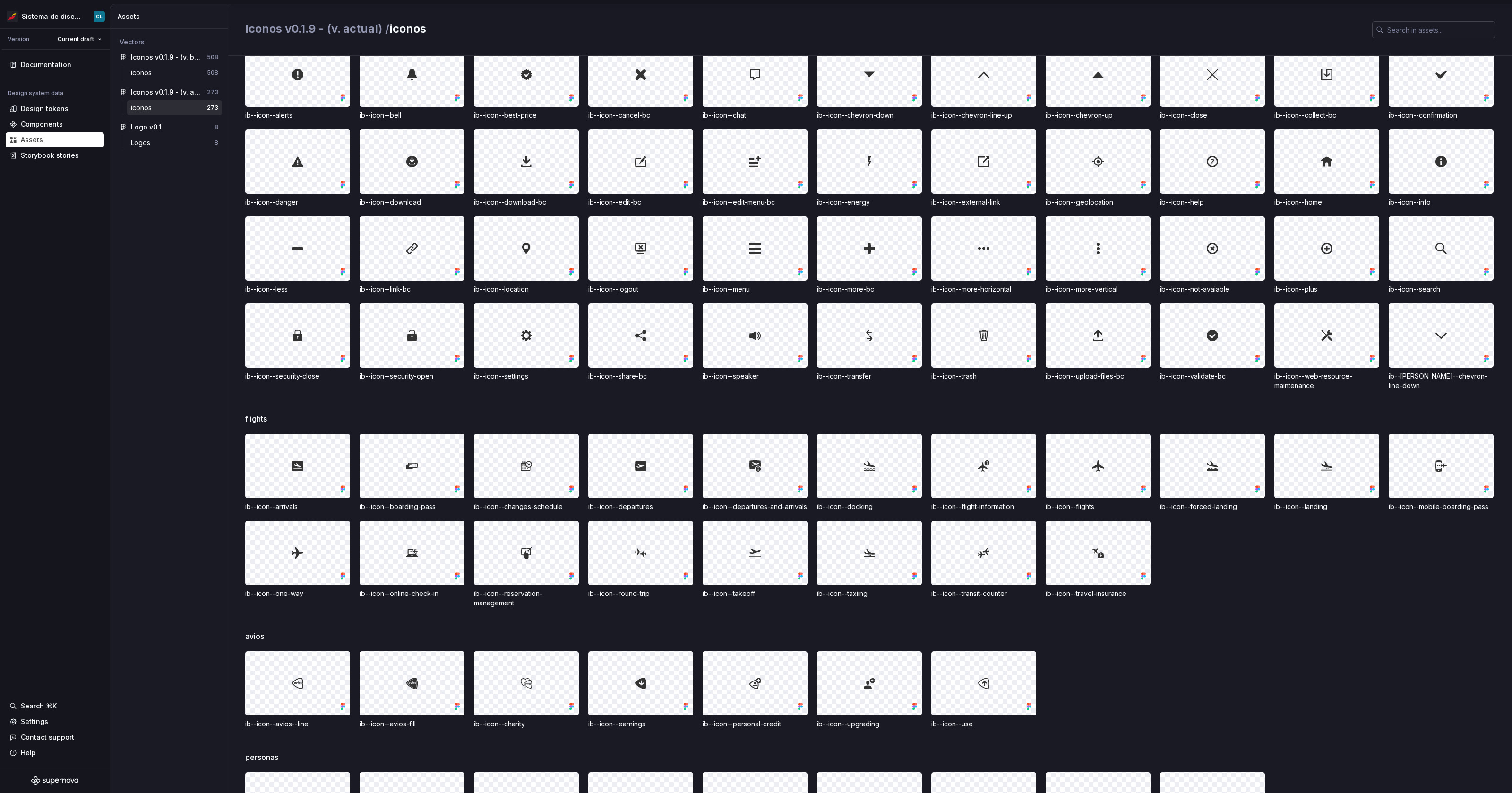
drag, startPoint x: 1219, startPoint y: 471, endPoint x: 1187, endPoint y: 469, distance: 32.1
click at [1186, 469] on div at bounding box center [1212, 466] width 104 height 63
drag, startPoint x: 1313, startPoint y: 472, endPoint x: 1331, endPoint y: 468, distance: 18.4
click at [1209, 468] on div at bounding box center [1326, 466] width 104 height 63
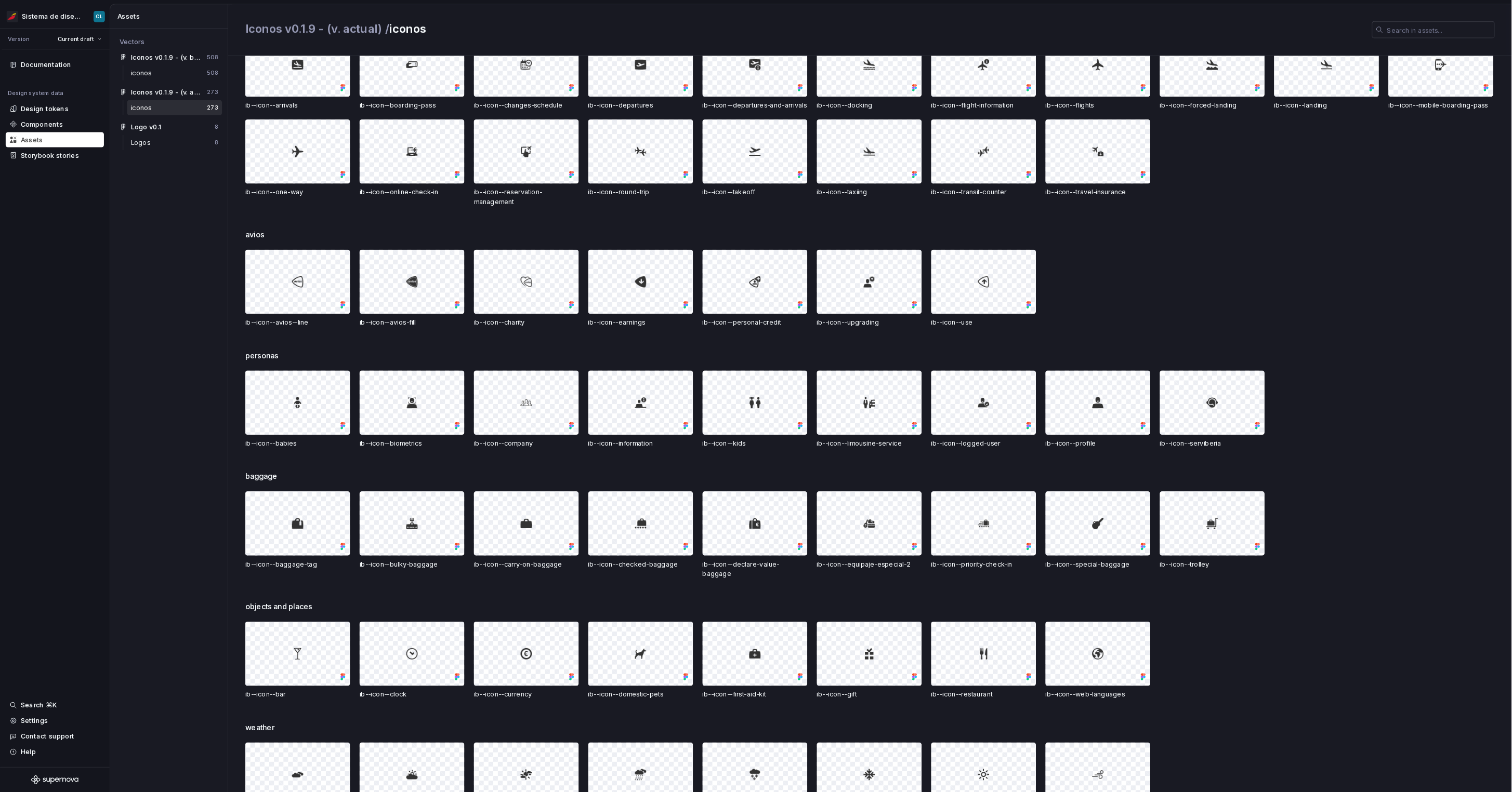
scroll to position [1906, 0]
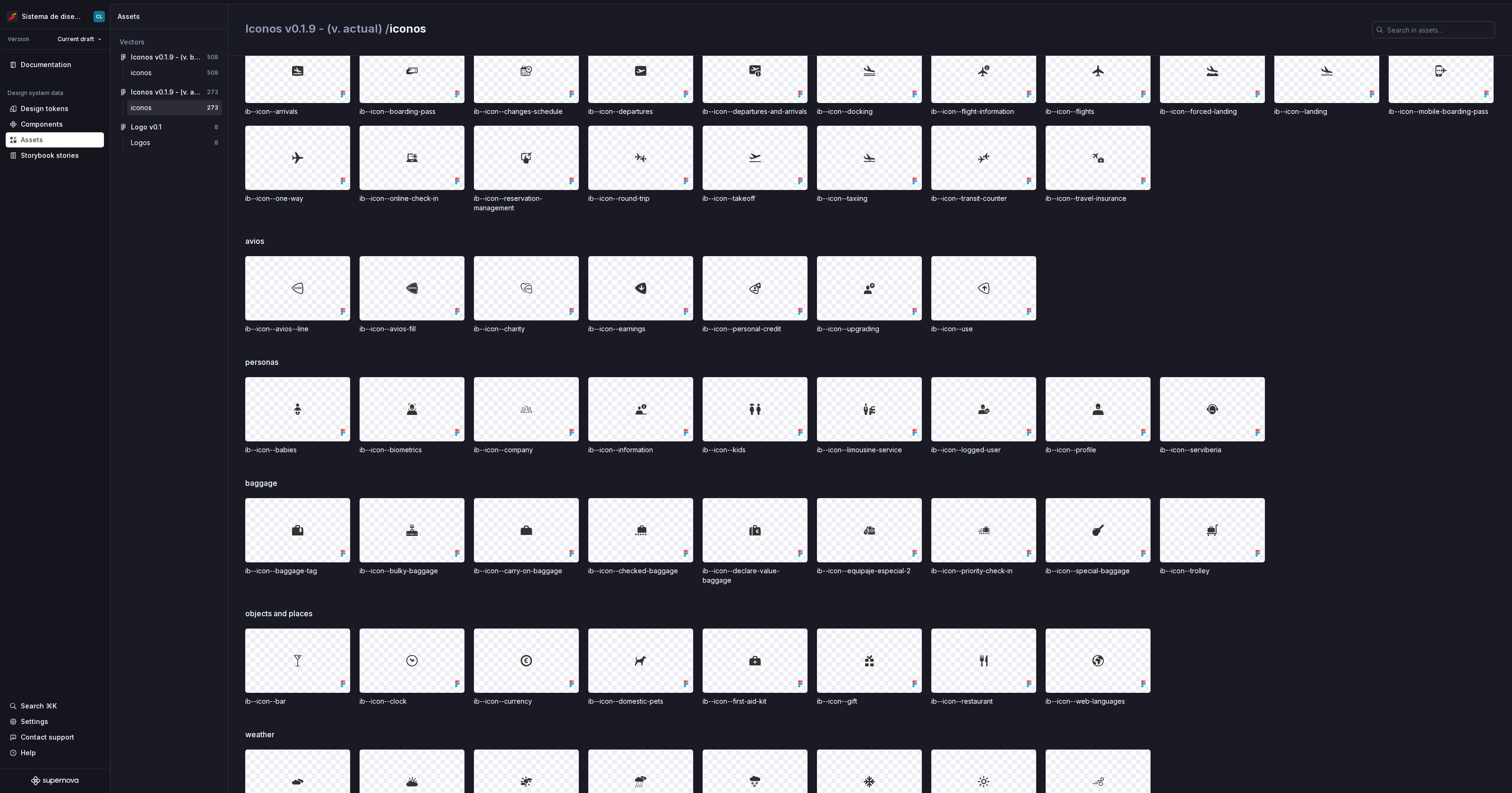
drag, startPoint x: 635, startPoint y: 309, endPoint x: 649, endPoint y: 297, distance: 18.4
click at [649, 297] on div at bounding box center [640, 289] width 104 height 63
click at [296, 343] on div "avios ib--icon--avios--line ib--icon--avios-fill ib--icon--charity ib--icon--ea…" at bounding box center [879, 295] width 1267 height 121
click at [389, 356] on div "avios ib--icon--avios--line ib--icon--avios-fill ib--icon--charity ib--icon--ea…" at bounding box center [879, 295] width 1267 height 121
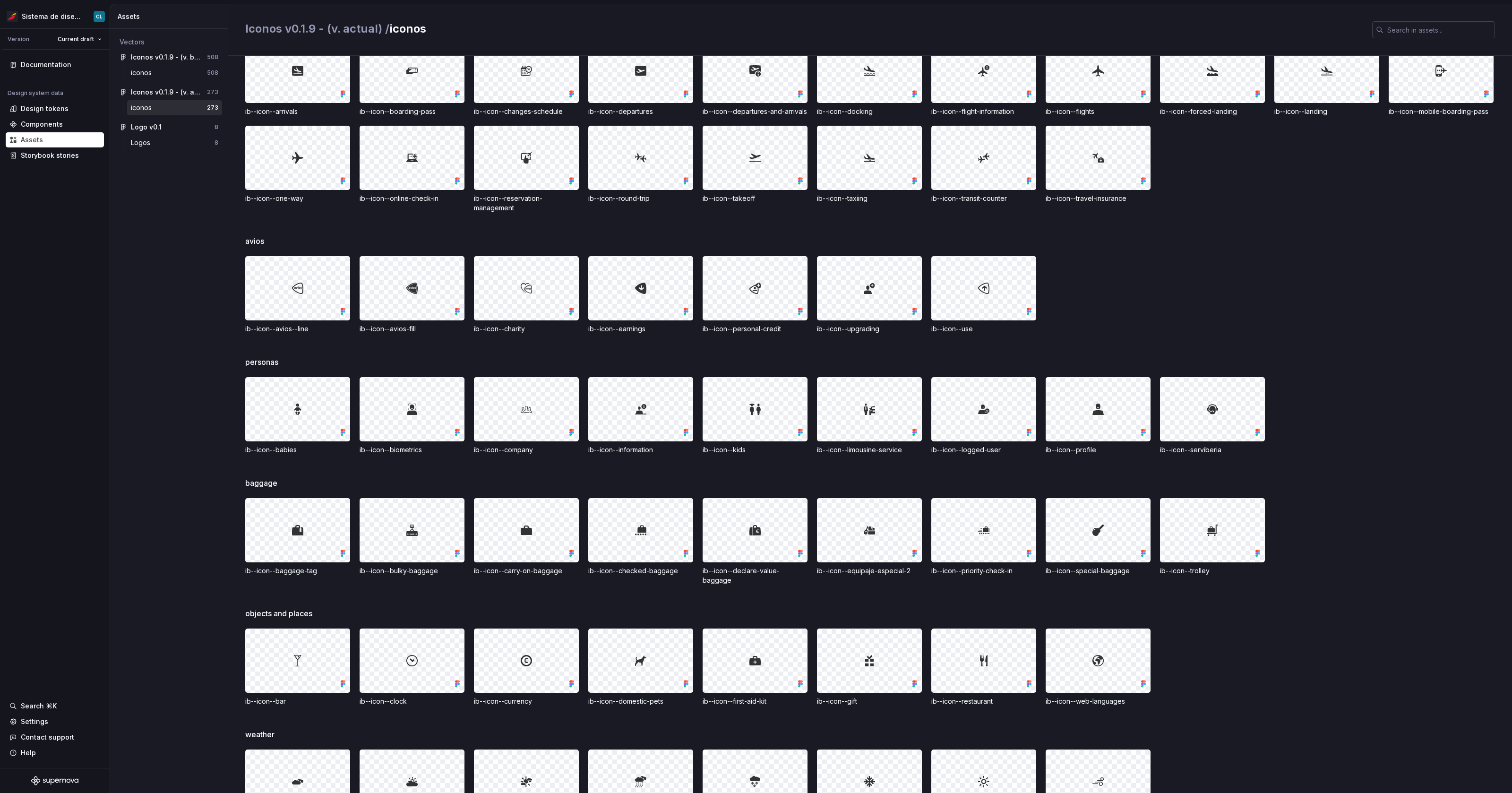
click at [303, 344] on div "avios ib--icon--avios--line ib--icon--avios-fill ib--icon--charity ib--icon--ea…" at bounding box center [879, 295] width 1267 height 121
click at [356, 344] on div "avios ib--icon--avios--line ib--icon--avios-fill ib--icon--charity ib--icon--ea…" at bounding box center [879, 295] width 1267 height 121
click at [410, 334] on div "ib--icon--avios-fill" at bounding box center [412, 329] width 105 height 9
click at [1209, 269] on div "ib--icon--avios--line ib--icon--avios-fill ib--icon--charity ib--icon--earnings…" at bounding box center [879, 294] width 1267 height 78
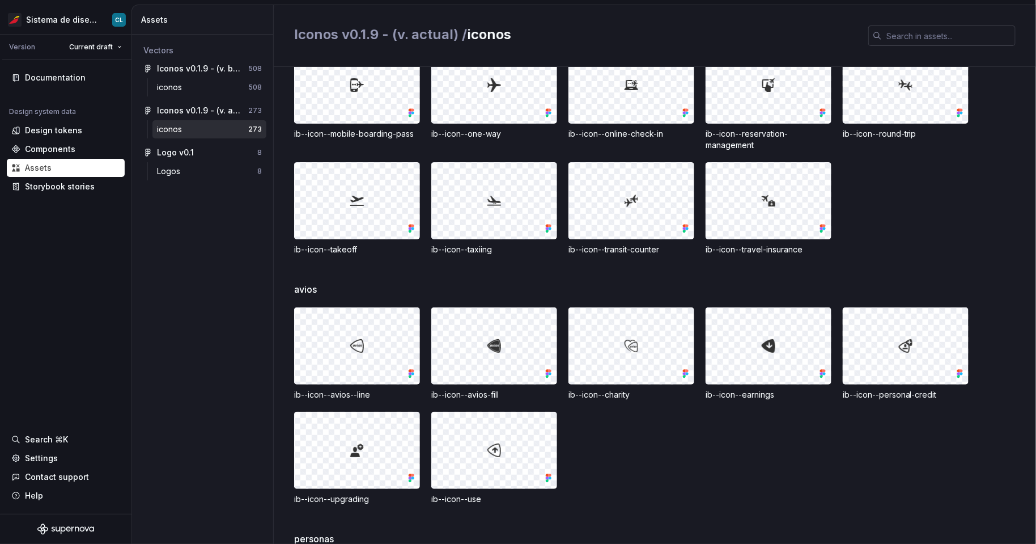
scroll to position [2323, 0]
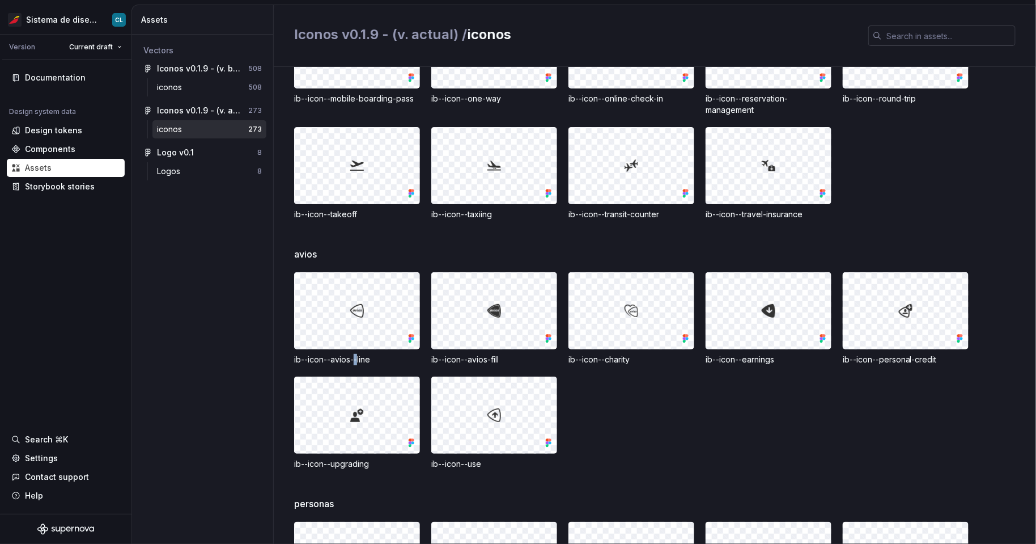
click at [357, 365] on div "ib--icon--avios--line" at bounding box center [357, 359] width 126 height 11
click at [351, 365] on div "ib--icon--avios--line" at bounding box center [357, 359] width 126 height 11
drag, startPoint x: 508, startPoint y: 375, endPoint x: 489, endPoint y: 372, distance: 19.5
click at [489, 365] on div "ib--icon--avios-fill" at bounding box center [494, 359] width 126 height 11
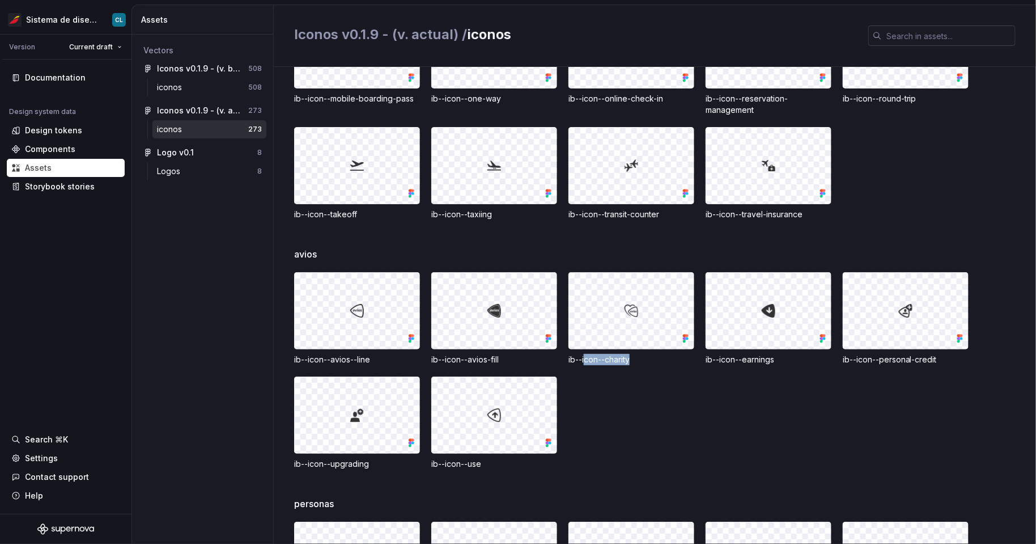
drag, startPoint x: 585, startPoint y: 374, endPoint x: 646, endPoint y: 370, distance: 60.8
click at [646, 365] on div "ib--icon--charity" at bounding box center [631, 359] width 126 height 11
drag, startPoint x: 796, startPoint y: 369, endPoint x: 737, endPoint y: 377, distance: 59.5
click at [737, 377] on div "ib--icon--avios--line ib--icon--avios-fill ib--icon--charity ib--icon--earnings…" at bounding box center [665, 370] width 742 height 197
drag, startPoint x: 931, startPoint y: 370, endPoint x: 847, endPoint y: 371, distance: 83.9
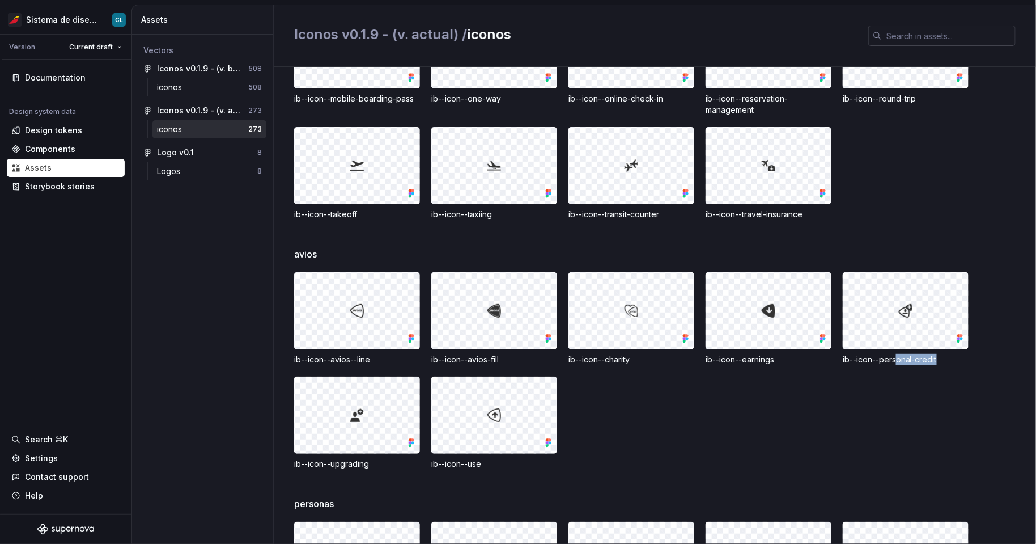
click at [889, 365] on div "ib--icon--personal-credit" at bounding box center [906, 359] width 126 height 11
drag, startPoint x: 488, startPoint y: 477, endPoint x: 434, endPoint y: 473, distance: 54.6
click at [434, 469] on div "ib--icon--use" at bounding box center [494, 463] width 126 height 11
click at [491, 469] on div "ib--icon--use" at bounding box center [494, 463] width 126 height 11
drag, startPoint x: 490, startPoint y: 478, endPoint x: 431, endPoint y: 474, distance: 59.6
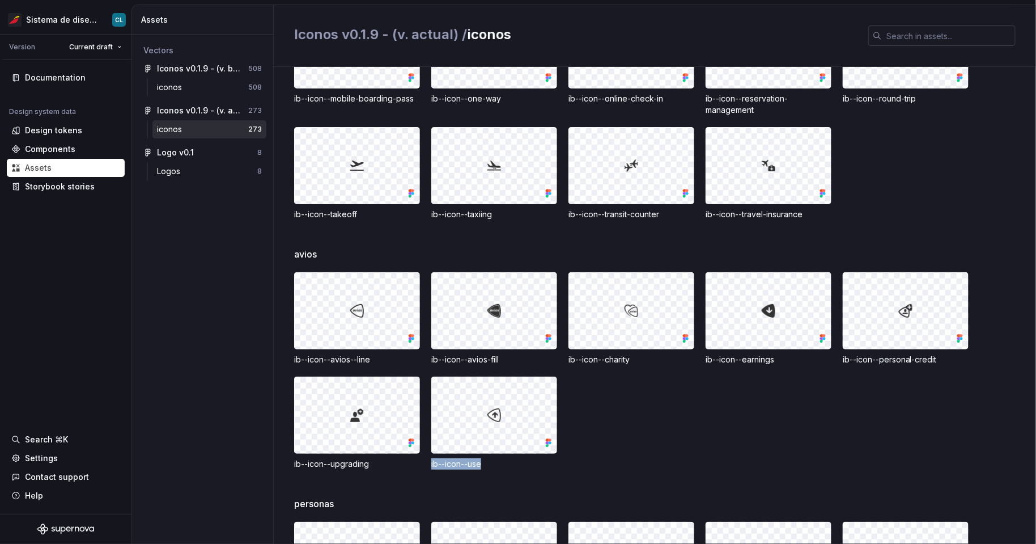
click at [431, 469] on div "ib--icon--use" at bounding box center [494, 463] width 126 height 11
click at [466, 469] on div "ib--icon--use" at bounding box center [494, 463] width 126 height 11
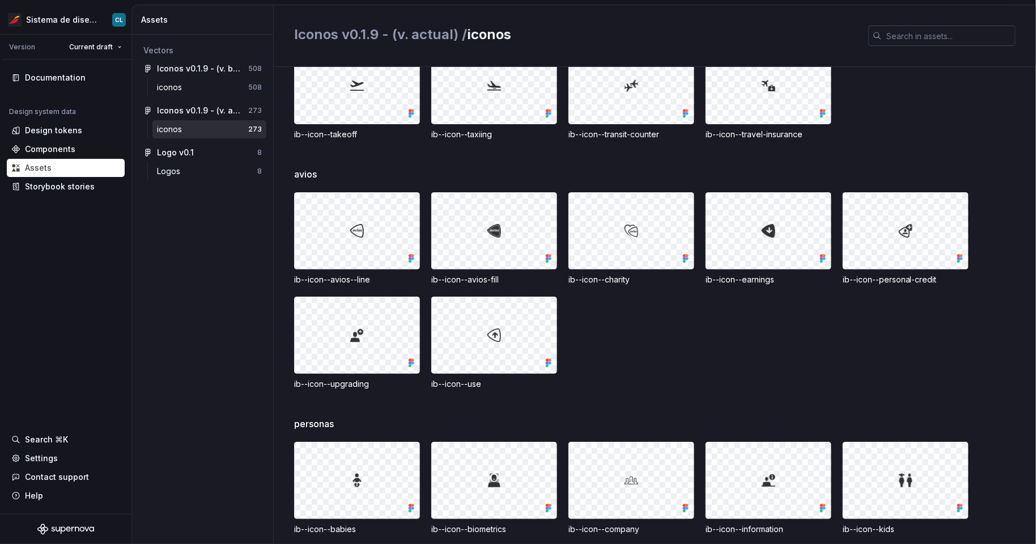
scroll to position [2407, 0]
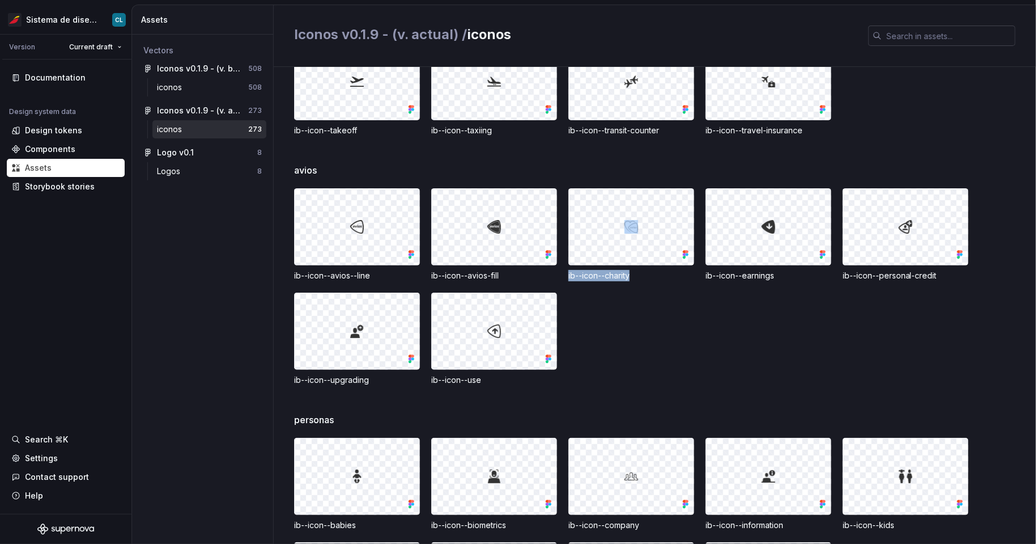
drag, startPoint x: 562, startPoint y: 286, endPoint x: 642, endPoint y: 287, distance: 80.5
click at [642, 287] on div "ib--icon--avios--line ib--icon--avios-fill ib--icon--charity ib--icon--earnings…" at bounding box center [665, 286] width 742 height 197
click at [642, 281] on div "ib--icon--charity" at bounding box center [631, 275] width 126 height 11
drag, startPoint x: 637, startPoint y: 288, endPoint x: 566, endPoint y: 283, distance: 71.6
click at [566, 283] on div "ib--icon--avios--line ib--icon--avios-fill ib--icon--charity ib--icon--earnings…" at bounding box center [665, 286] width 742 height 197
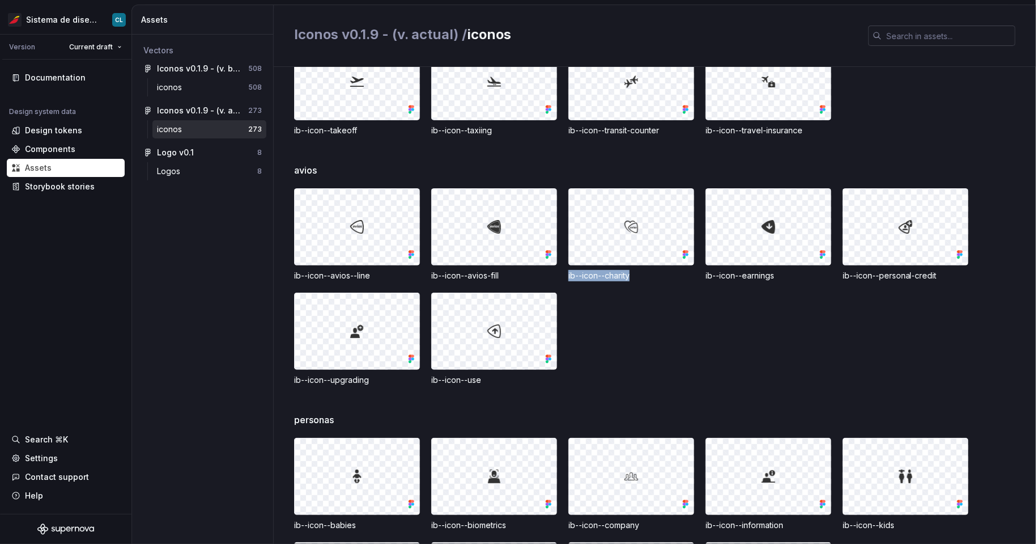
click at [597, 281] on div "ib--icon--charity" at bounding box center [631, 275] width 126 height 11
drag, startPoint x: 616, startPoint y: 274, endPoint x: 617, endPoint y: 262, distance: 11.4
click at [616, 265] on div at bounding box center [631, 226] width 126 height 77
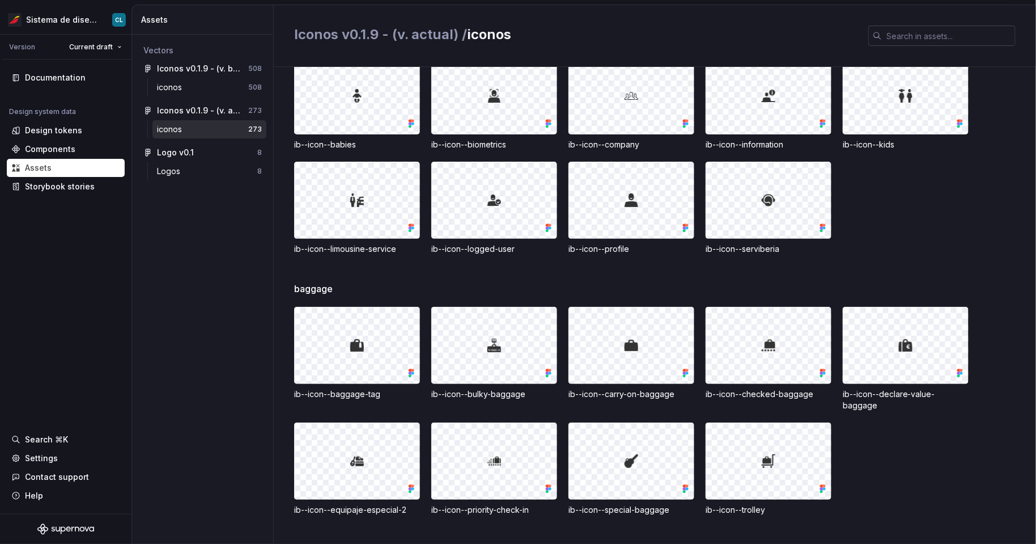
scroll to position [2891, 0]
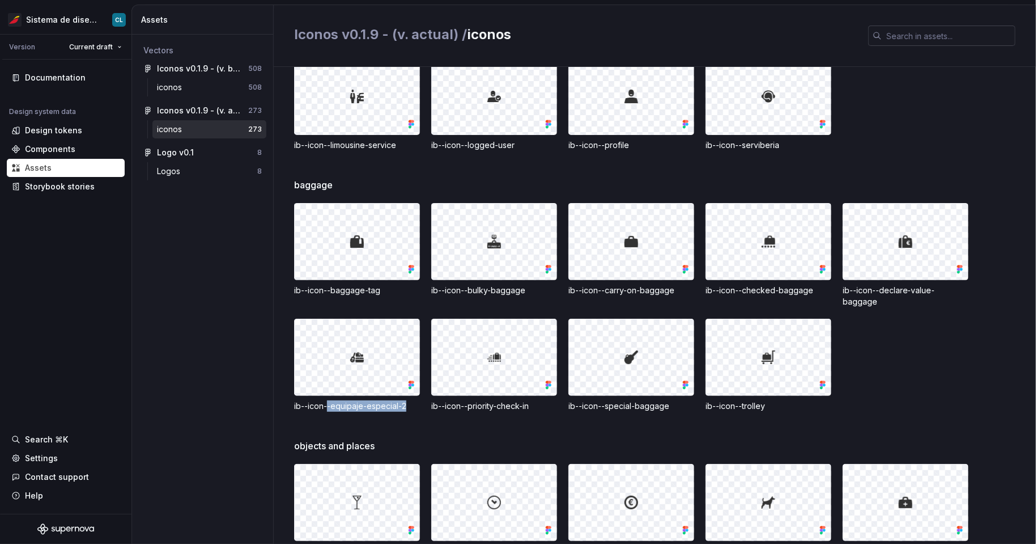
drag, startPoint x: 329, startPoint y: 408, endPoint x: 412, endPoint y: 405, distance: 82.8
click at [412, 405] on div "ib--icon--equipaje-especial-2" at bounding box center [357, 405] width 126 height 11
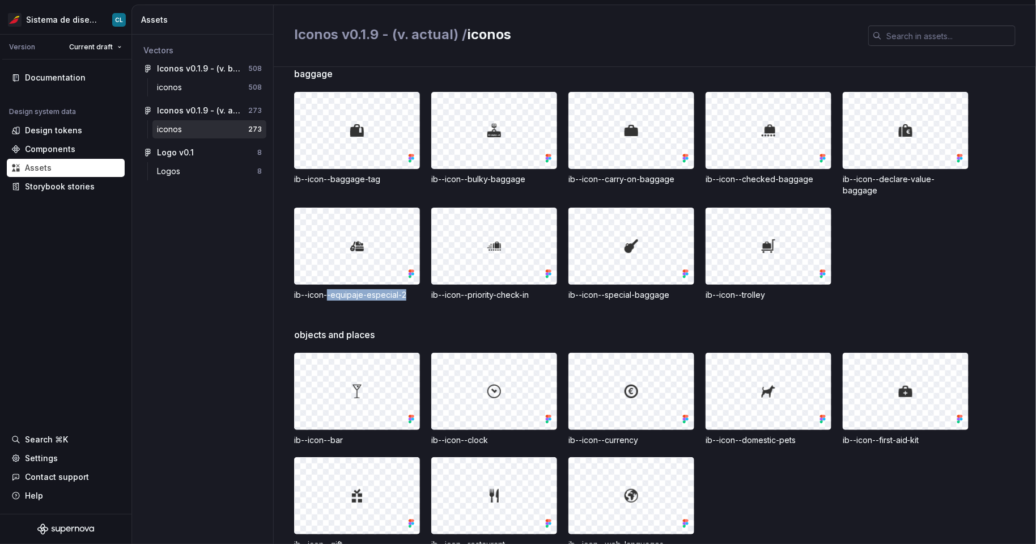
scroll to position [3091, 0]
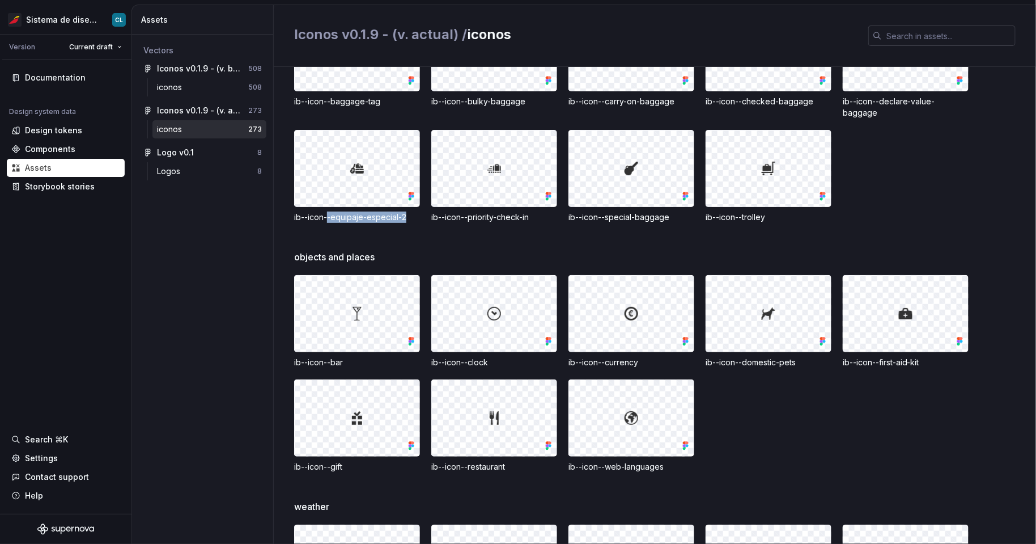
click at [357, 307] on img at bounding box center [357, 314] width 14 height 14
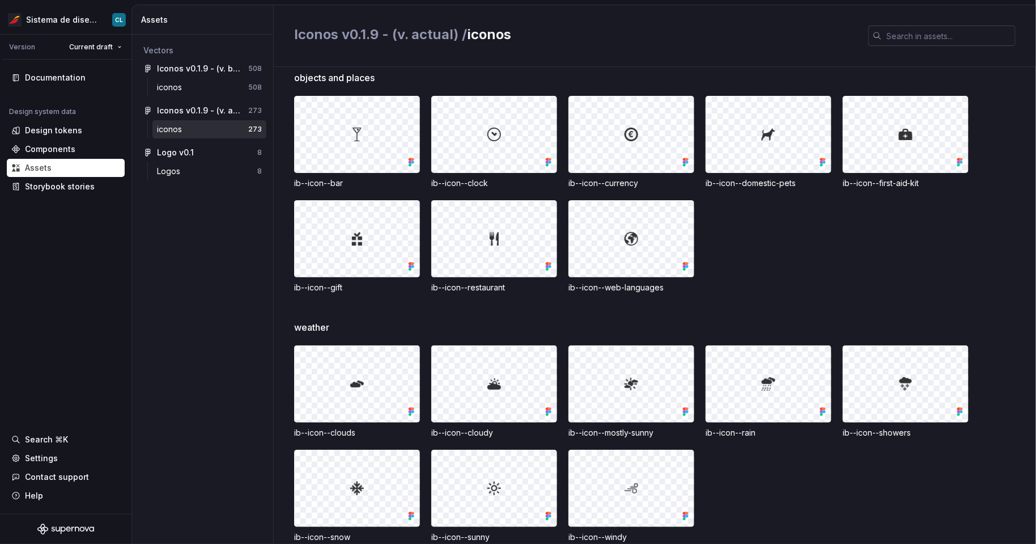
scroll to position [3347, 0]
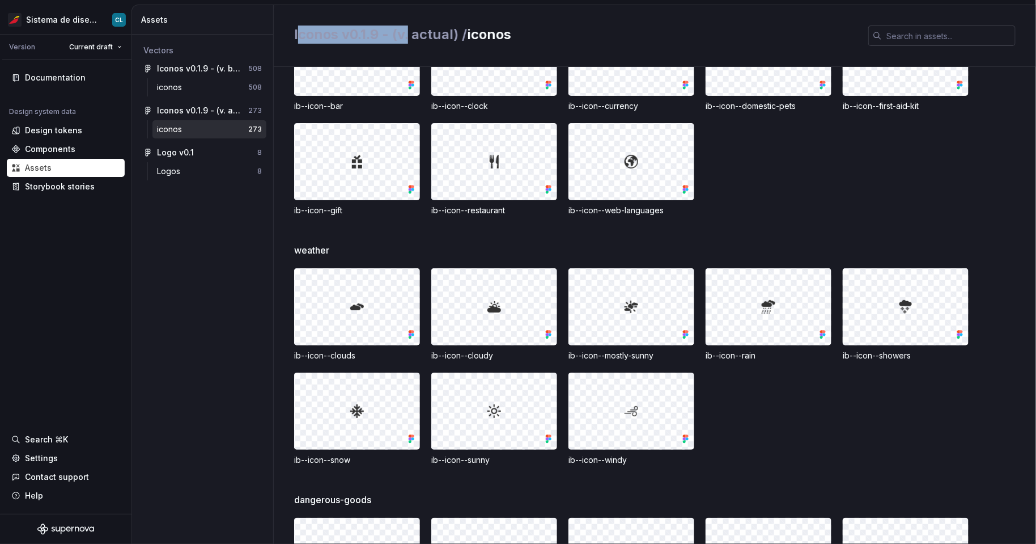
drag, startPoint x: 296, startPoint y: 39, endPoint x: 419, endPoint y: 41, distance: 123.0
click at [409, 43] on h2 "Iconos v0.1.9 - (v. actual) / iconos" at bounding box center [574, 35] width 561 height 18
click at [371, 38] on span "Iconos v0.1.9 - (v. actual) /" at bounding box center [380, 34] width 173 height 16
drag, startPoint x: 294, startPoint y: 32, endPoint x: 386, endPoint y: 37, distance: 92.5
click at [380, 37] on div "Iconos v0.1.9 - (v. actual) / iconos" at bounding box center [655, 36] width 762 height 62
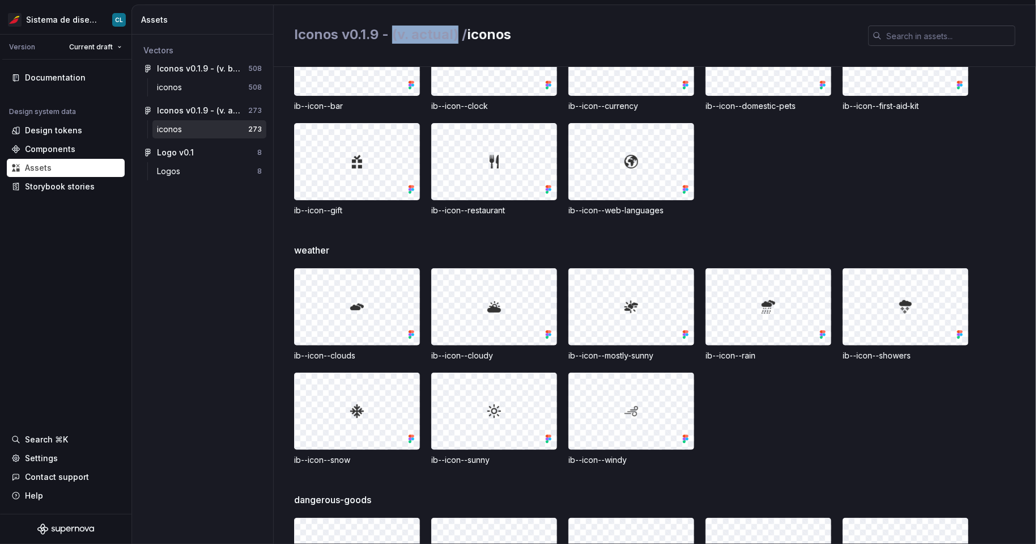
drag, startPoint x: 393, startPoint y: 31, endPoint x: 457, endPoint y: 31, distance: 64.0
click at [457, 31] on span "Iconos v0.1.9 - (v. actual) /" at bounding box center [380, 34] width 173 height 16
click at [202, 86] on div "iconos" at bounding box center [202, 87] width 91 height 11
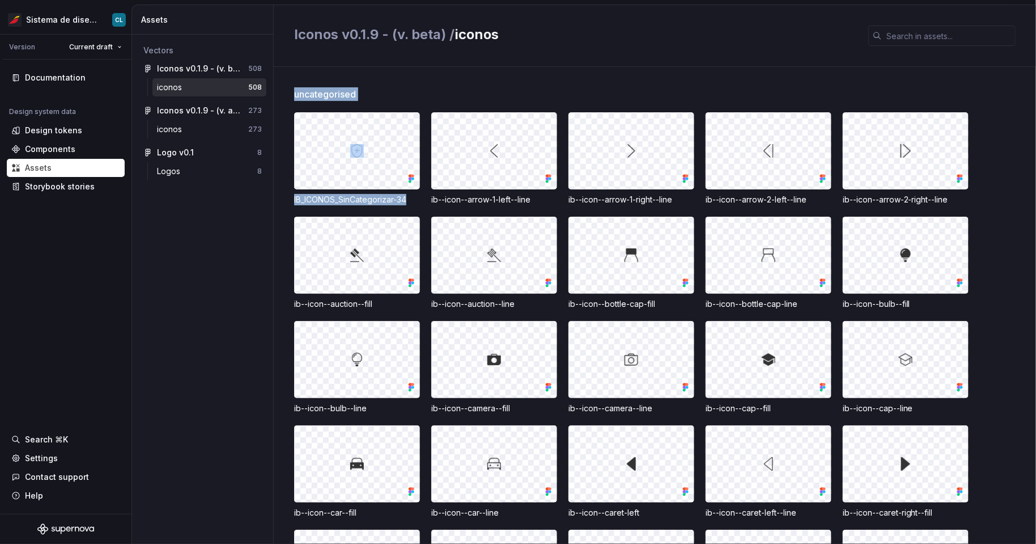
drag, startPoint x: 290, startPoint y: 200, endPoint x: 410, endPoint y: 198, distance: 120.2
click at [410, 198] on div "uncategorised IB_ICONOS_SinCategorizar-34 ib--icon--arrow-1-left--line ib--icon…" at bounding box center [655, 305] width 762 height 477
click at [410, 198] on div "IB_ICONOS_SinCategorizar-34" at bounding box center [357, 199] width 126 height 11
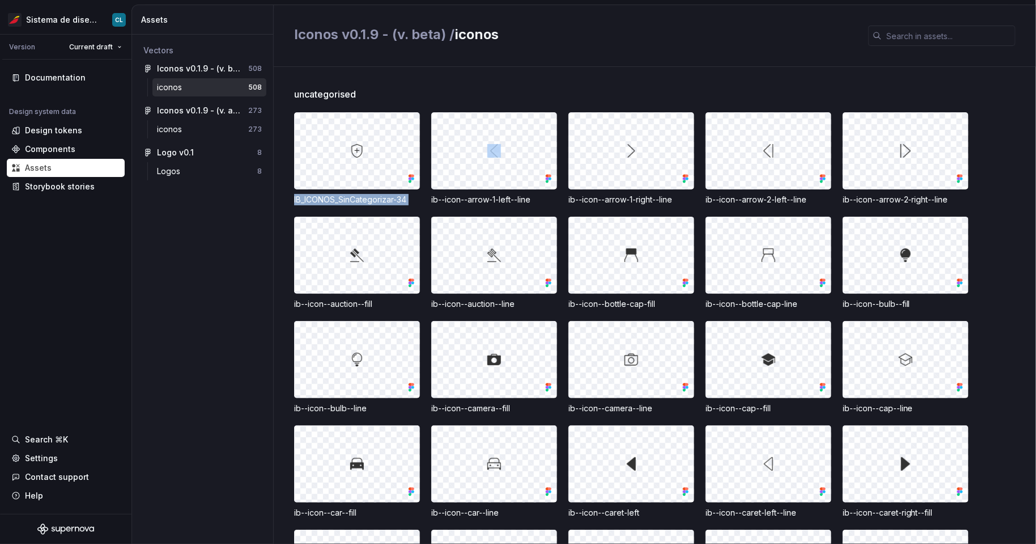
click at [410, 198] on div "IB_ICONOS_SinCategorizar-34" at bounding box center [357, 199] width 126 height 11
click at [342, 94] on span "uncategorised" at bounding box center [325, 94] width 62 height 14
click at [377, 93] on div "uncategorised" at bounding box center [665, 94] width 742 height 14
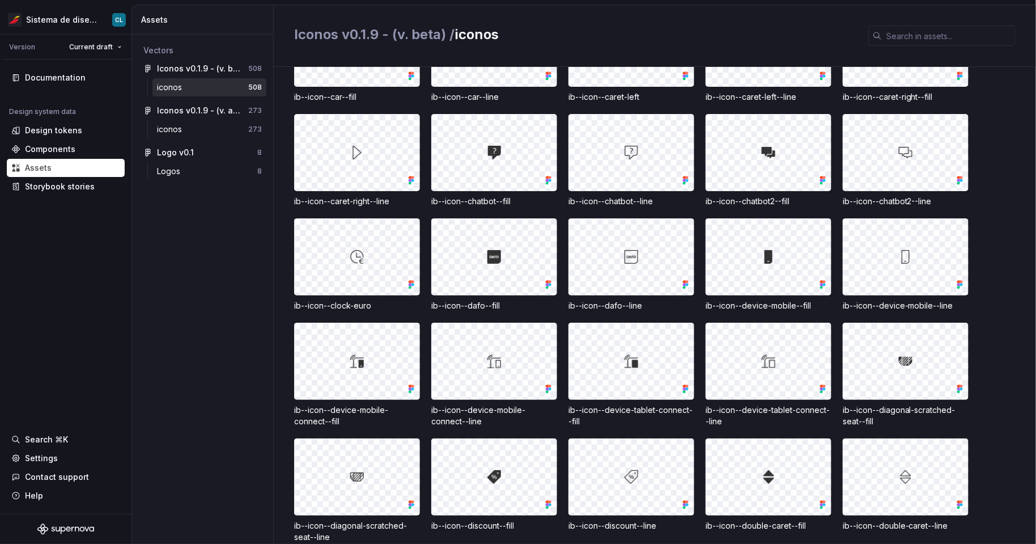
scroll to position [482, 0]
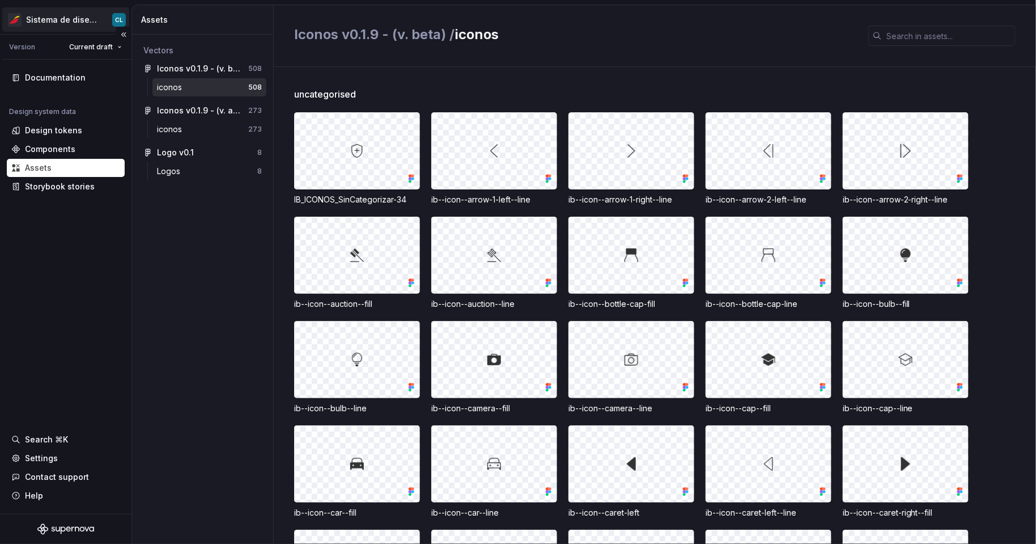
click at [54, 21] on html "Sistema de diseño Iberia CL Version Current draft Documentation Design system d…" at bounding box center [518, 272] width 1036 height 544
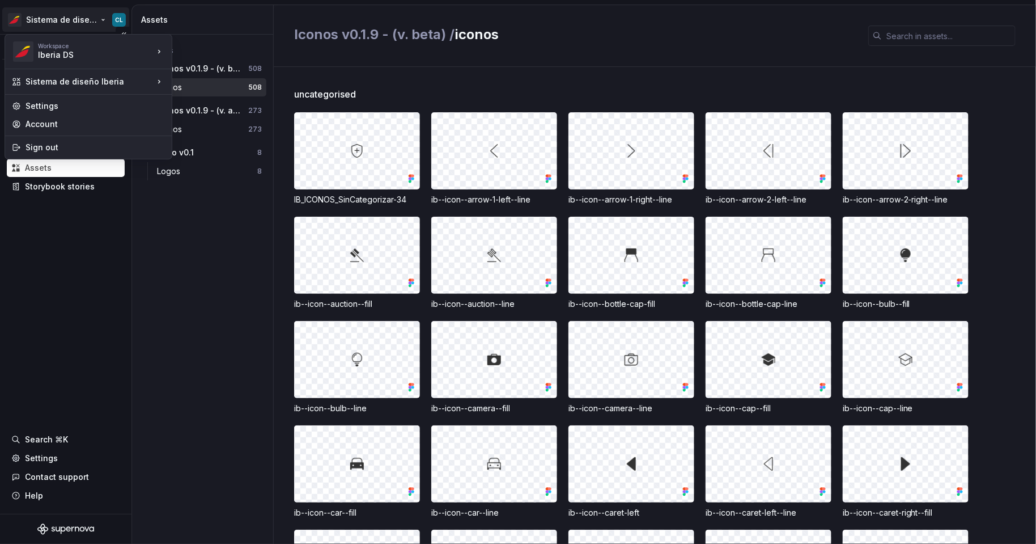
click at [77, 258] on html "Sistema de diseño Iberia CL Version Current draft Documentation Design system d…" at bounding box center [518, 272] width 1036 height 544
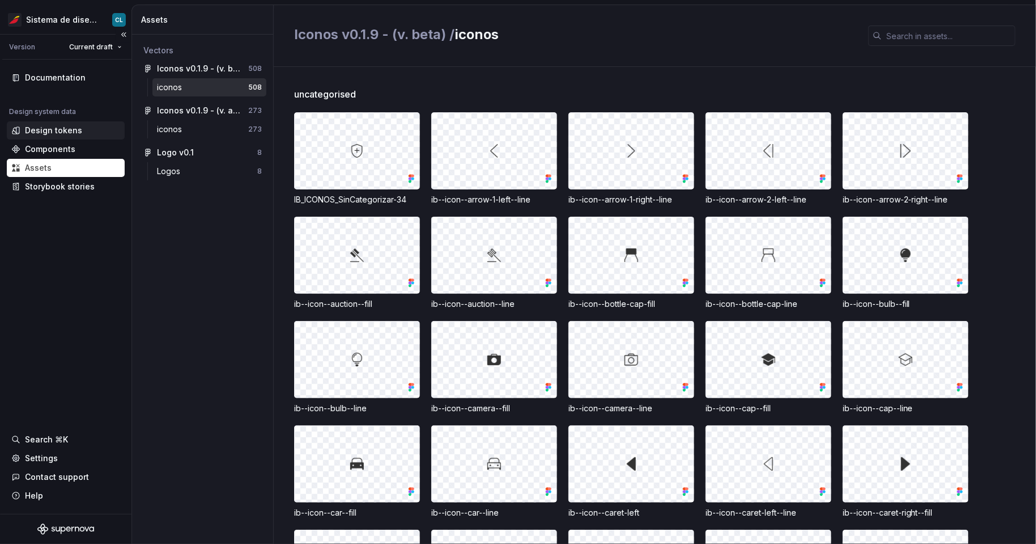
click at [56, 134] on div "Design tokens" at bounding box center [53, 130] width 57 height 11
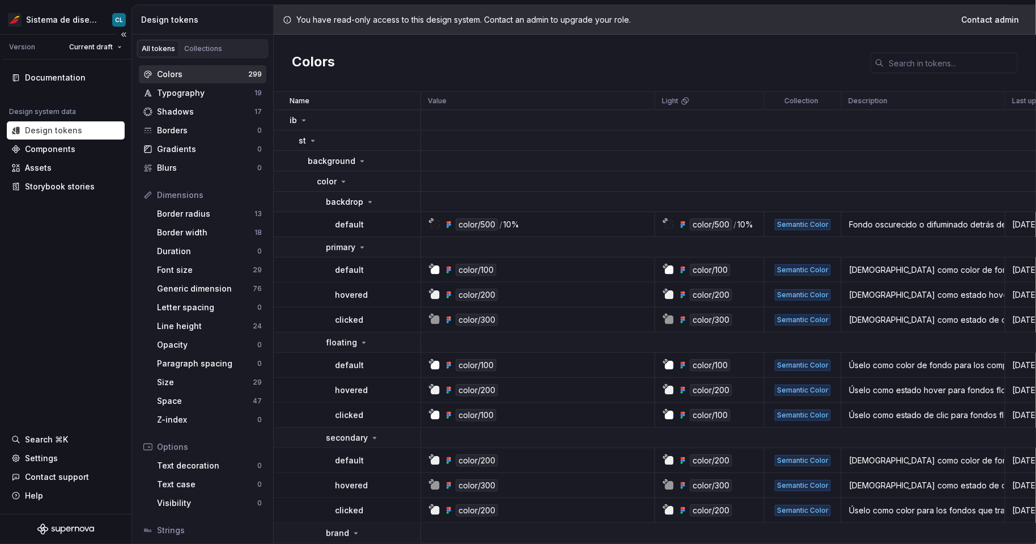
click at [62, 87] on div "Documentation Design system data Design tokens Components Assets Storybook stor…" at bounding box center [66, 132] width 118 height 127
click at [64, 79] on div "Documentation" at bounding box center [55, 77] width 61 height 11
